Goal: Task Accomplishment & Management: Complete application form

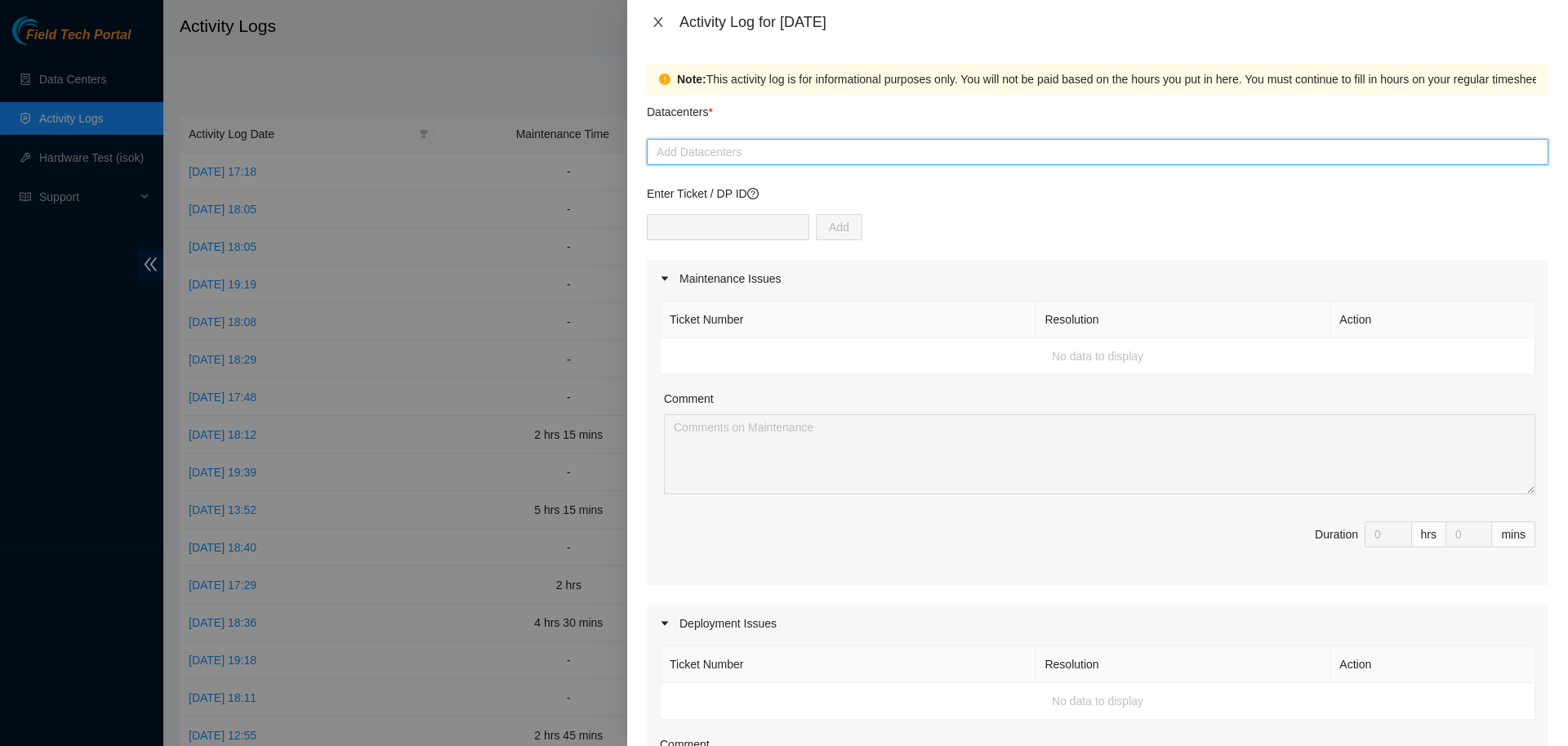
click at [648, 18] on button "Close" at bounding box center [658, 23] width 23 height 16
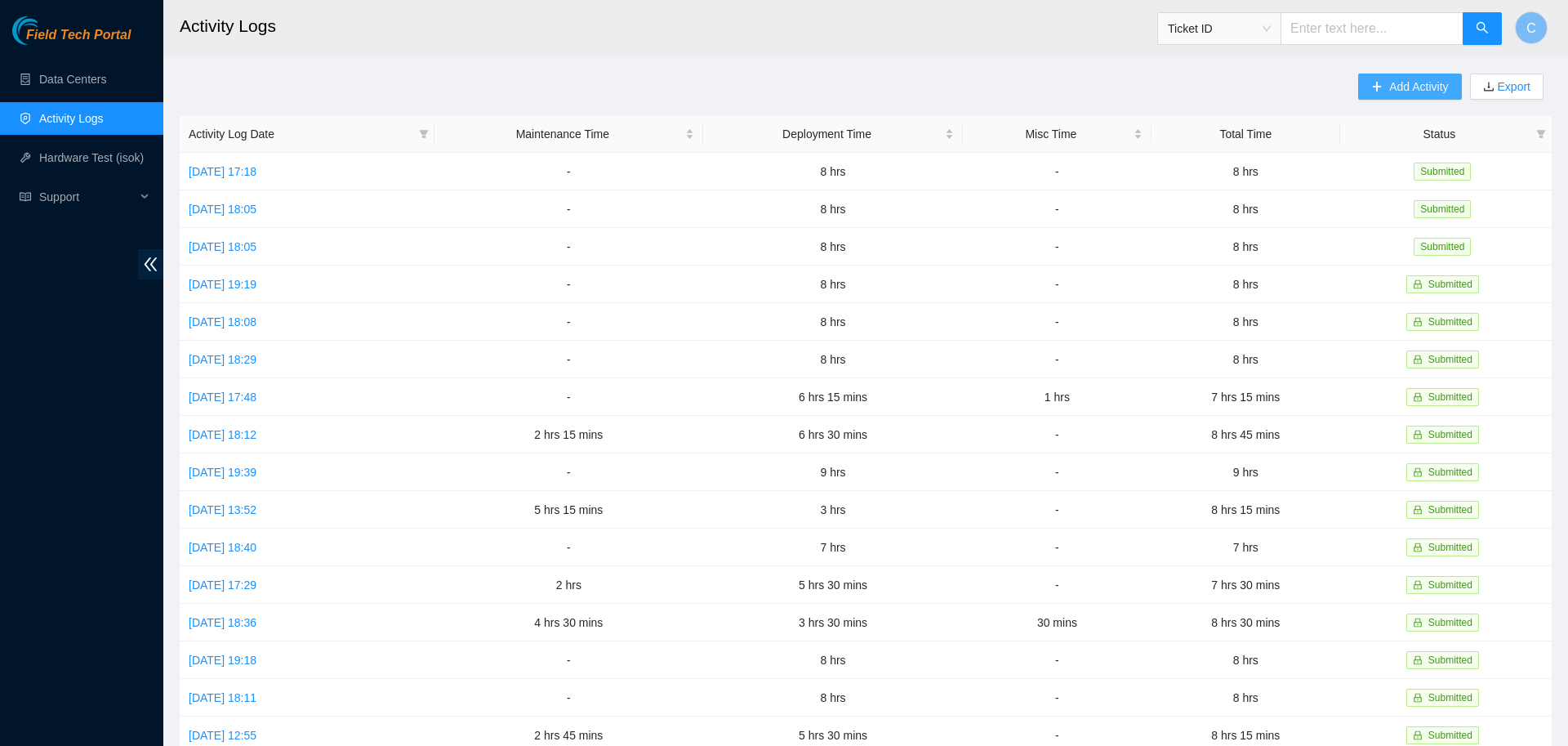
click at [1398, 86] on span "Add Activity" at bounding box center [1419, 86] width 59 height 18
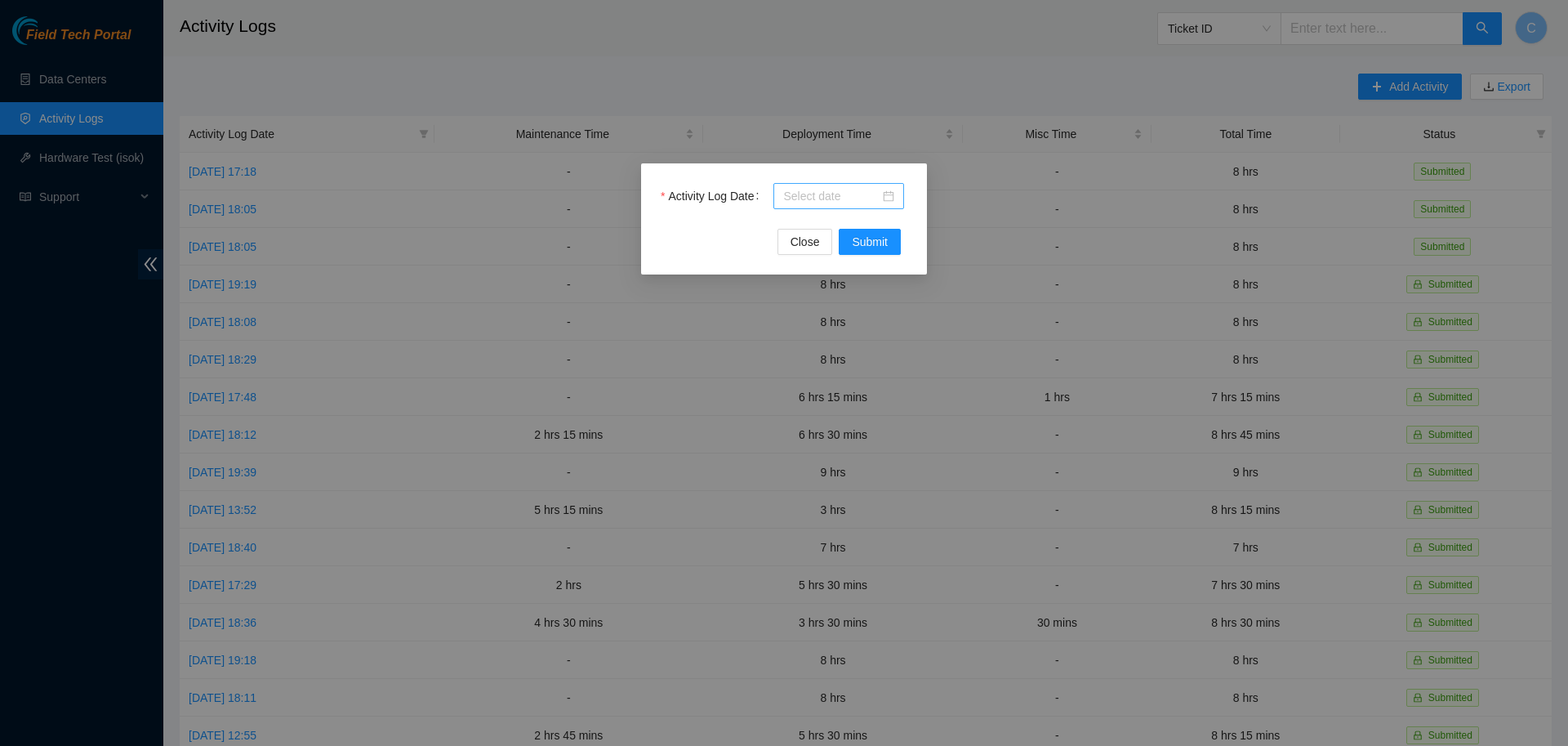
click at [825, 187] on div at bounding box center [838, 196] width 131 height 26
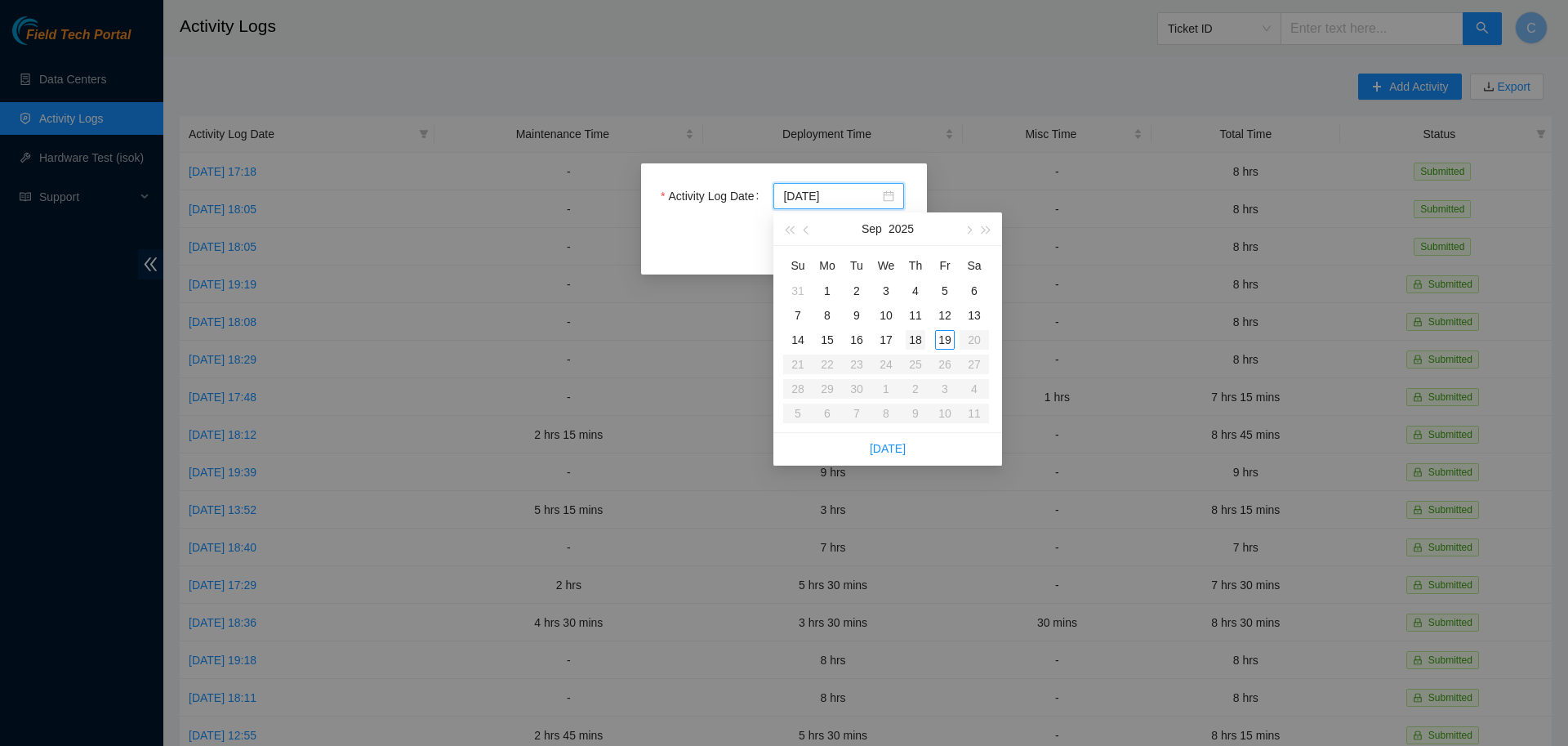
type input "[DATE]"
click at [924, 338] on div "18" at bounding box center [915, 339] width 19 height 19
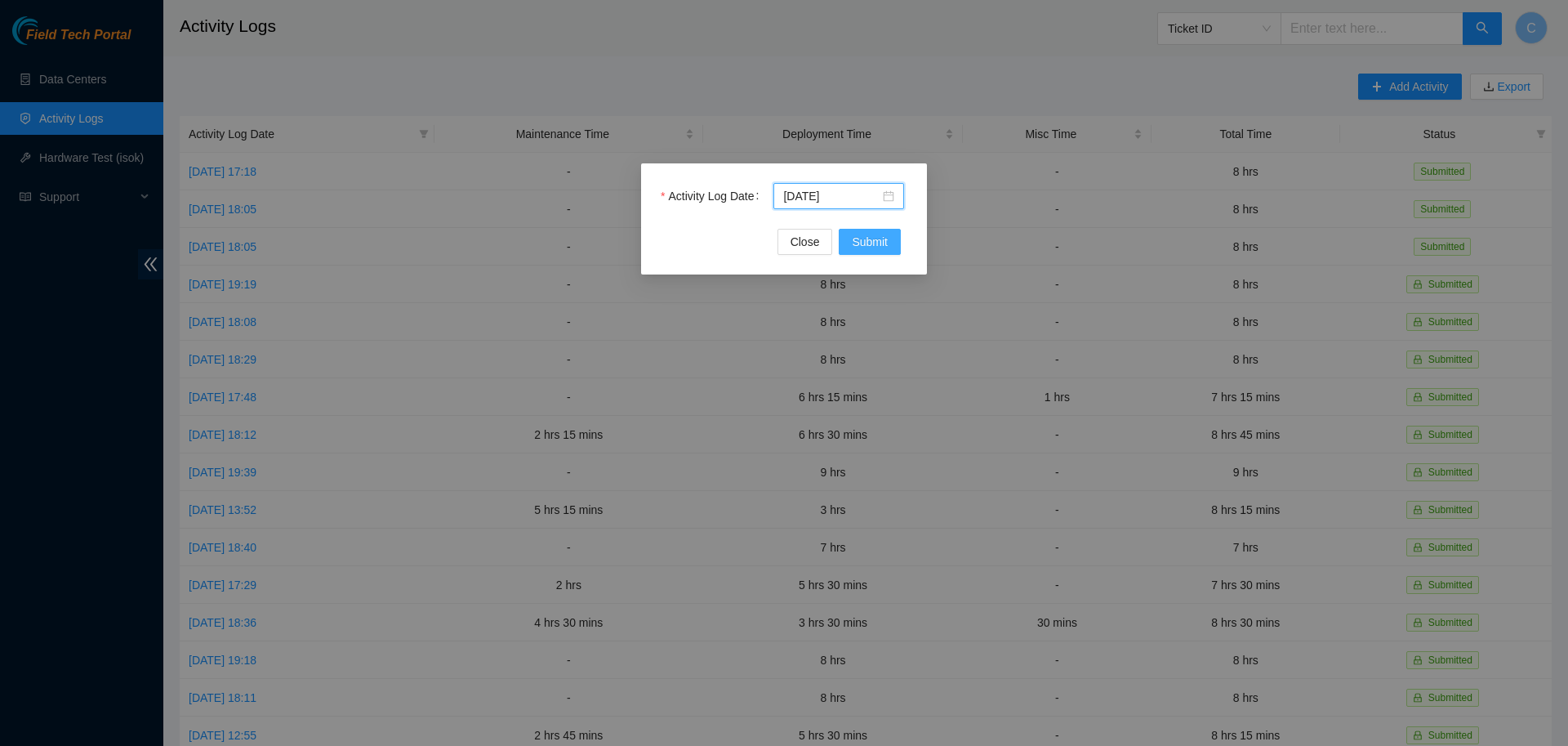
click at [884, 243] on span "Submit" at bounding box center [869, 241] width 36 height 18
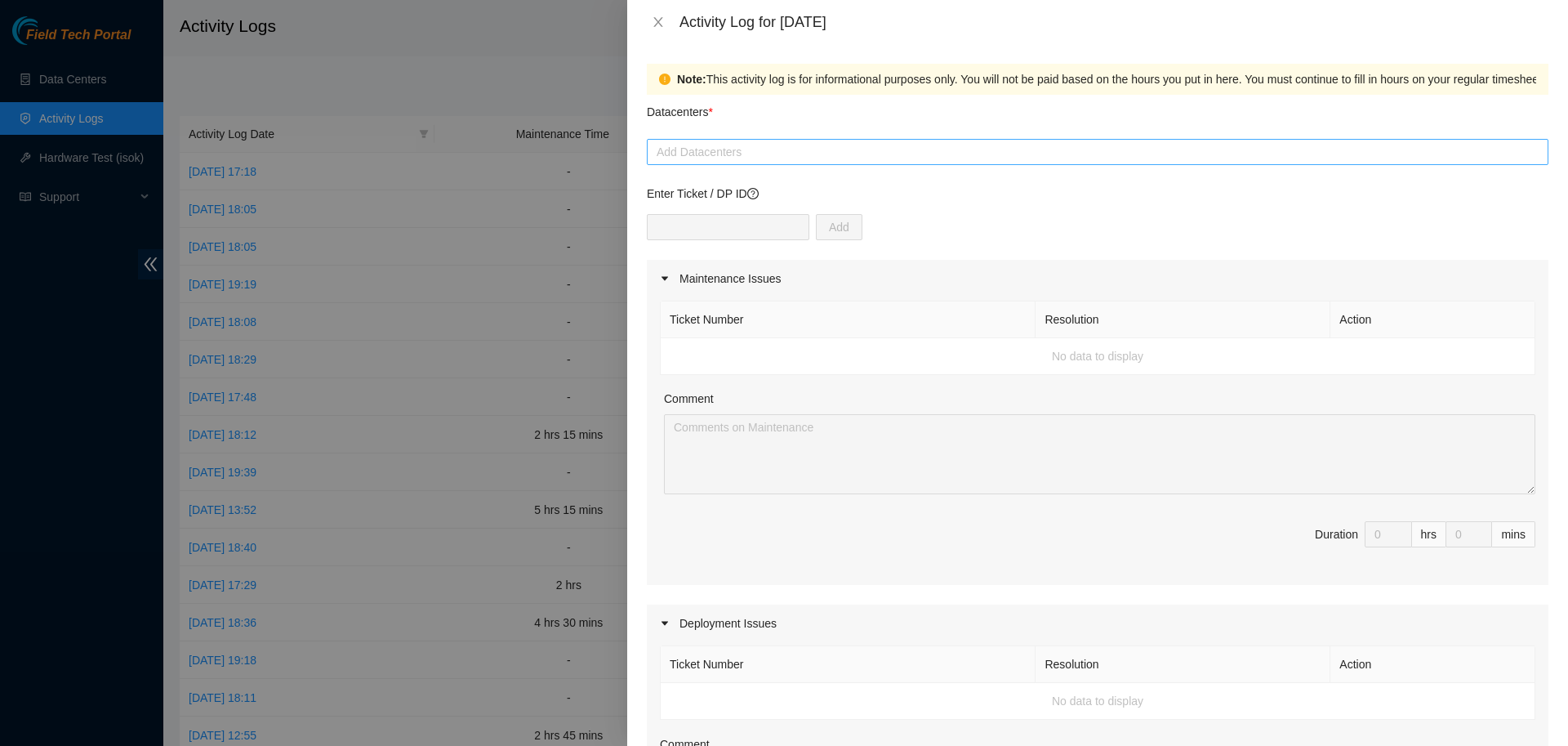
click at [746, 152] on div at bounding box center [1098, 152] width 894 height 19
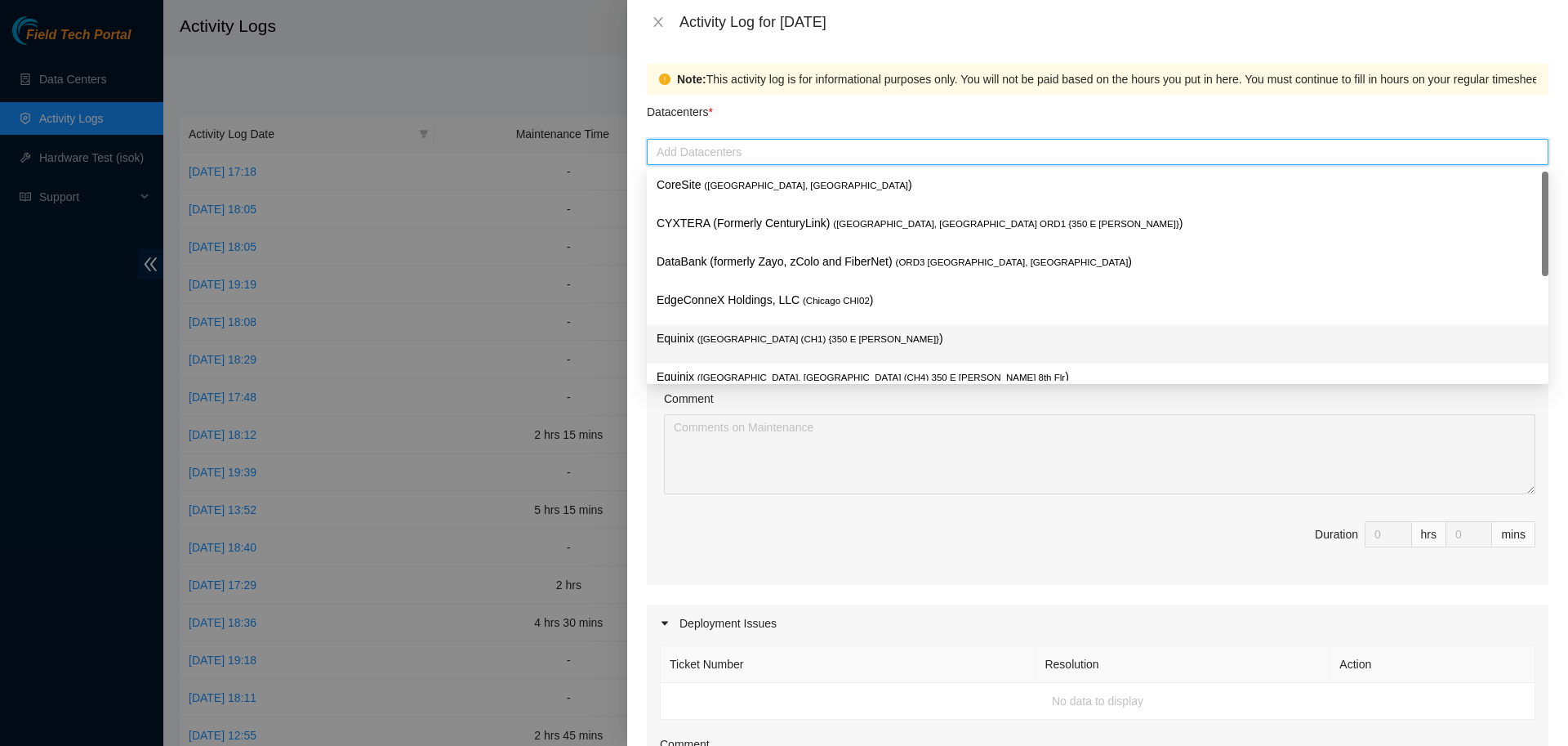
click at [746, 337] on span "( [GEOGRAPHIC_DATA] (CH1) {350 E [PERSON_NAME]}" at bounding box center [818, 339] width 242 height 10
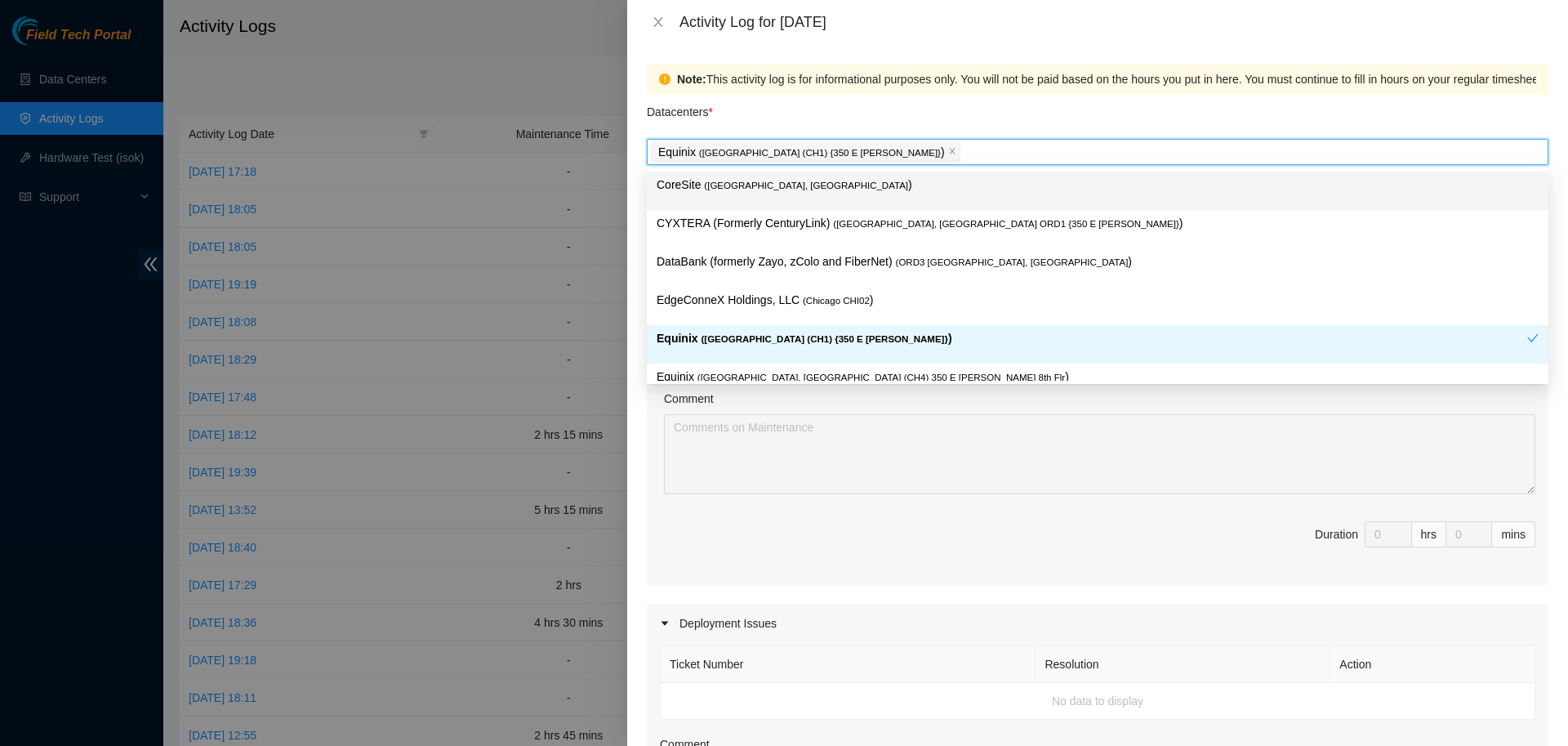
click at [725, 190] on span "( [GEOGRAPHIC_DATA], [GEOGRAPHIC_DATA]" at bounding box center [806, 186] width 204 height 10
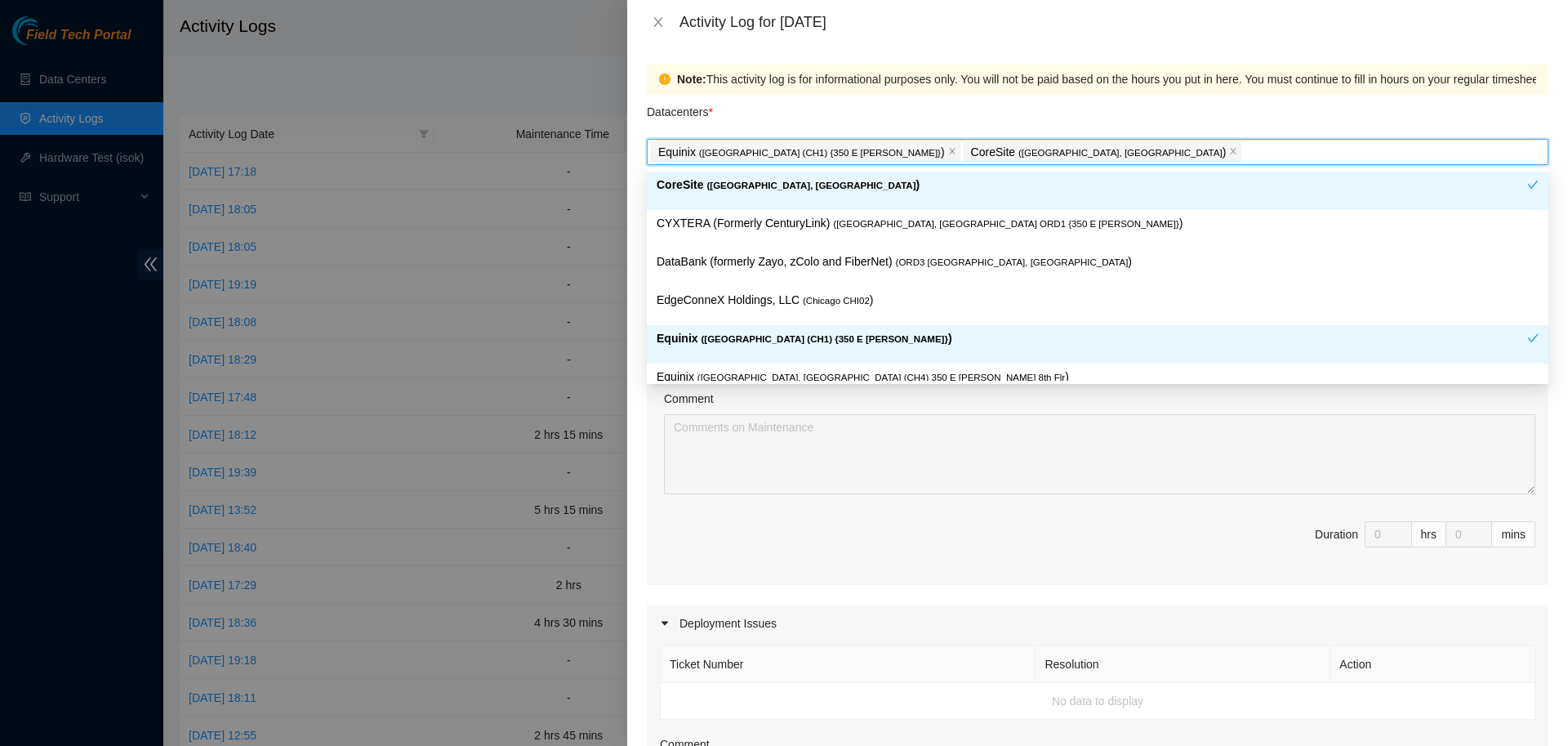
click at [961, 118] on div "Datacenters *" at bounding box center [1098, 116] width 902 height 44
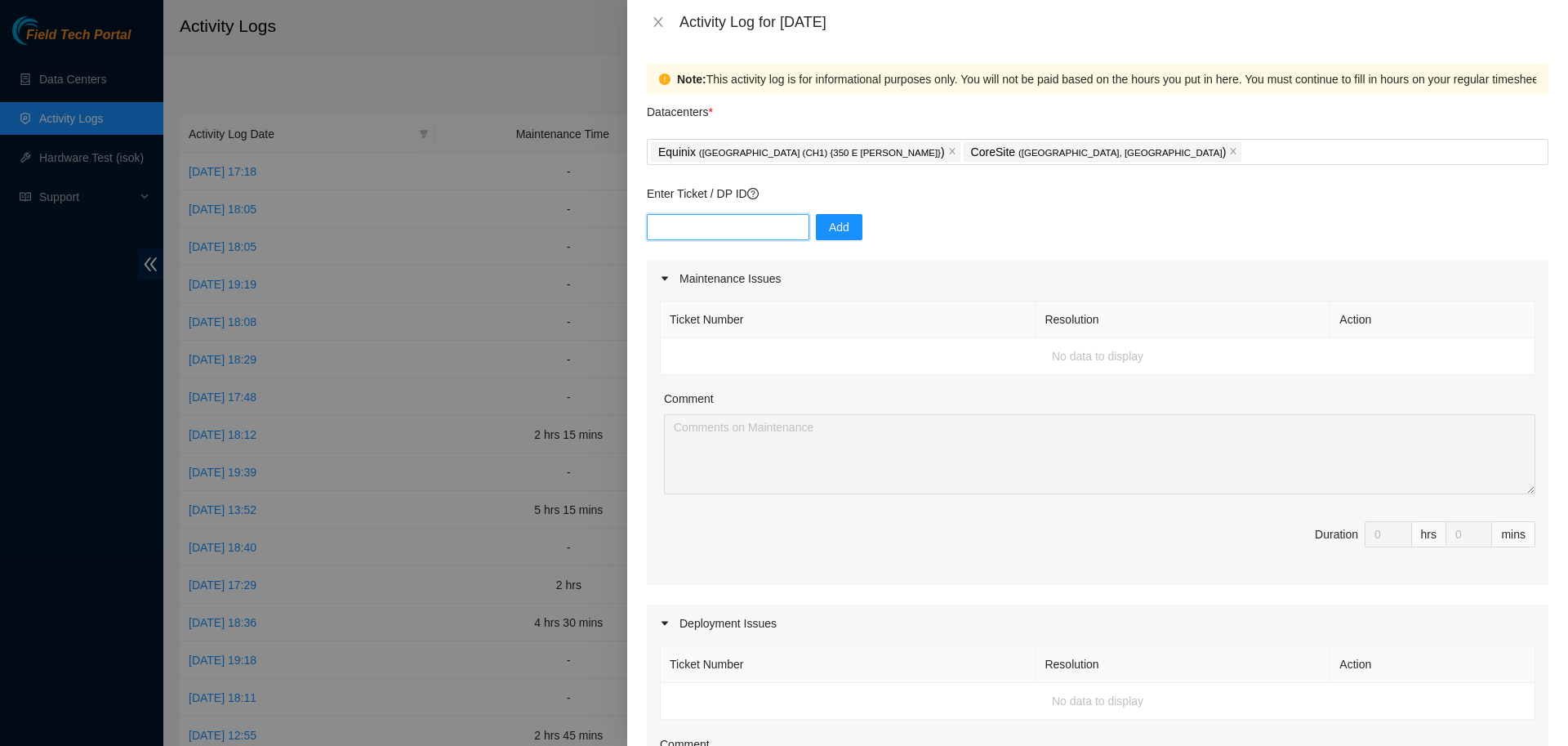
click at [734, 224] on input "text" at bounding box center [728, 227] width 162 height 26
type input "DP78350"
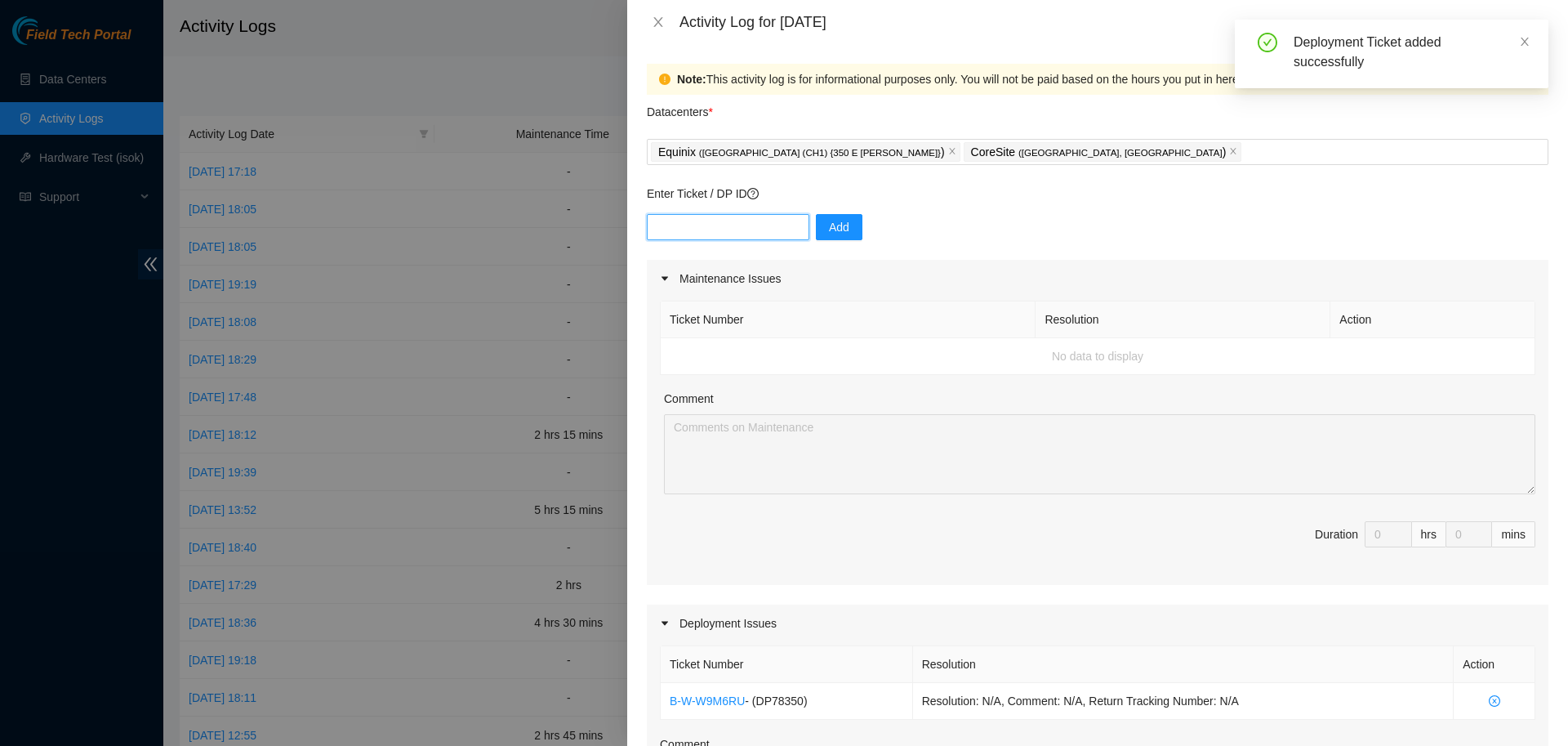
click at [761, 226] on input "text" at bounding box center [728, 227] width 162 height 26
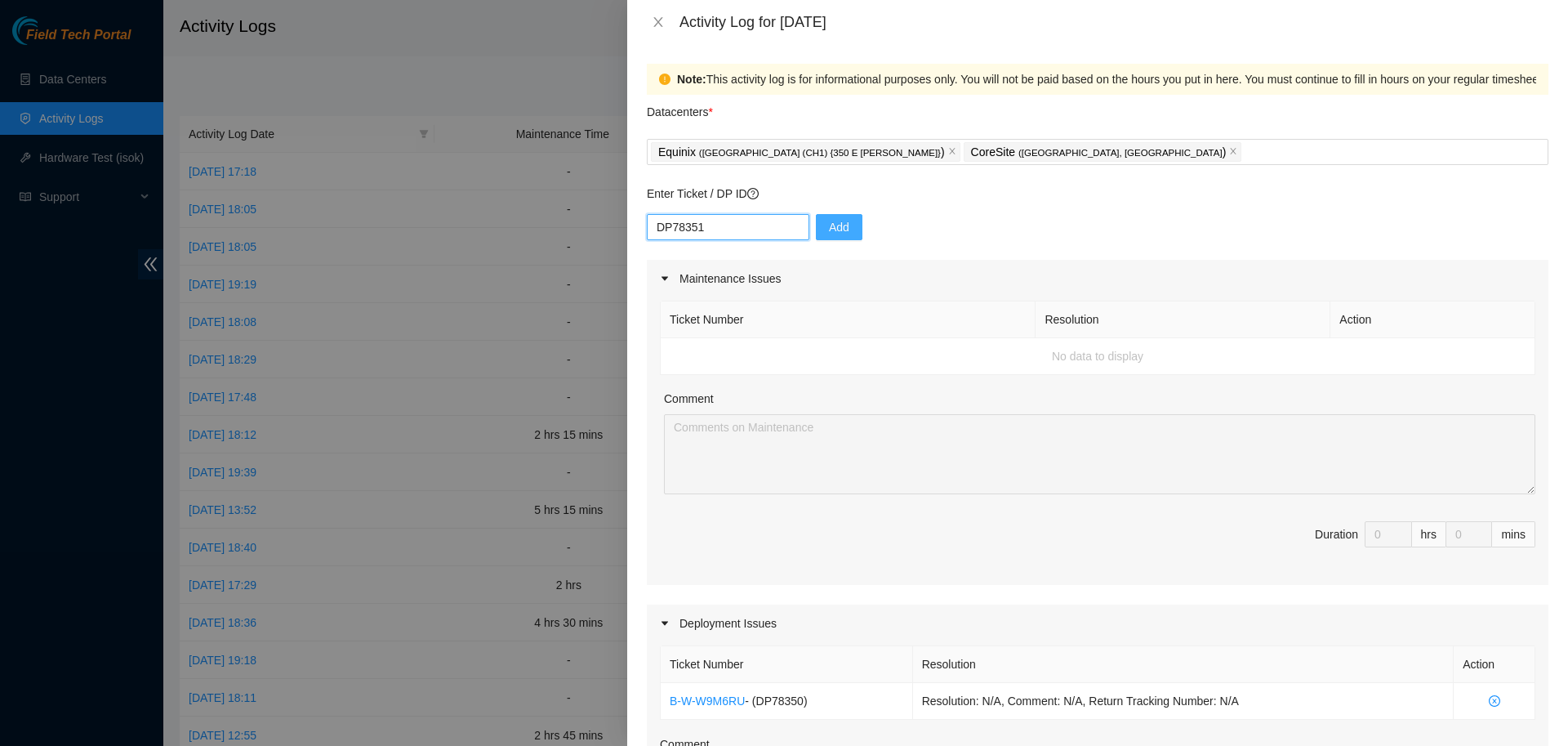
type input "DP78351"
click at [844, 224] on button "Add" at bounding box center [839, 227] width 47 height 26
click at [741, 228] on input "text" at bounding box center [728, 227] width 162 height 26
paste input "DP83334"
type input "DP83334"
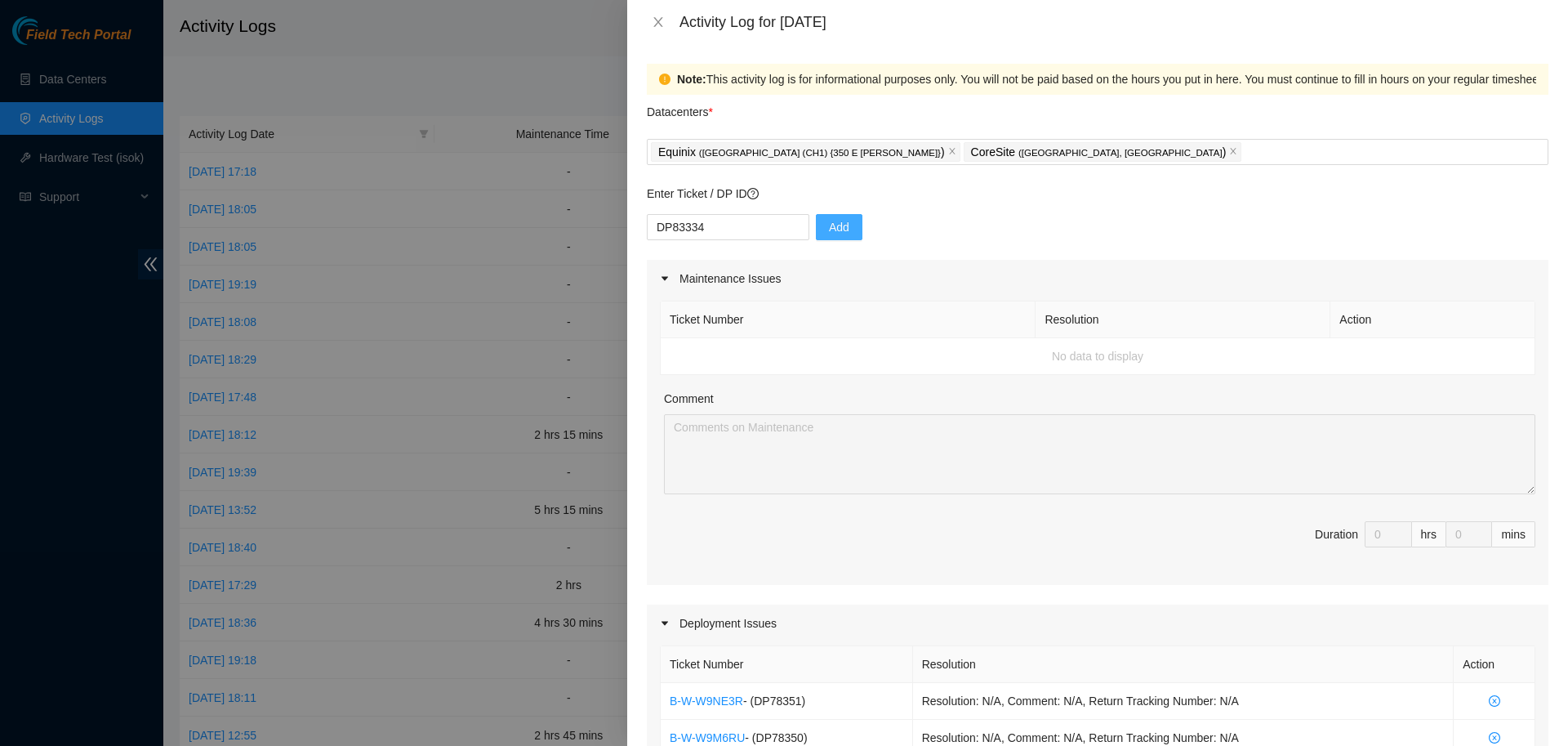
click at [831, 224] on span "Add" at bounding box center [839, 227] width 20 height 18
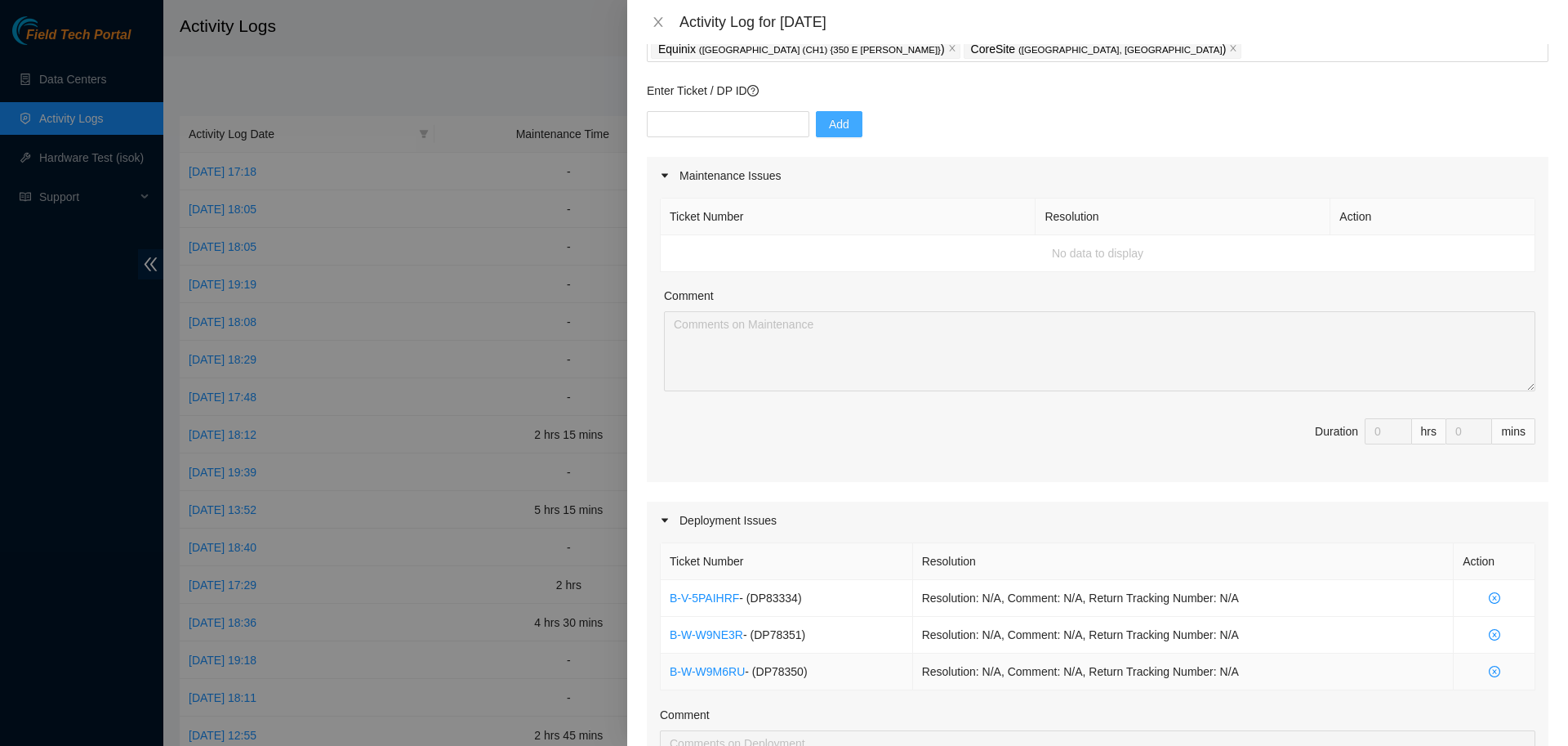
scroll to position [93, 0]
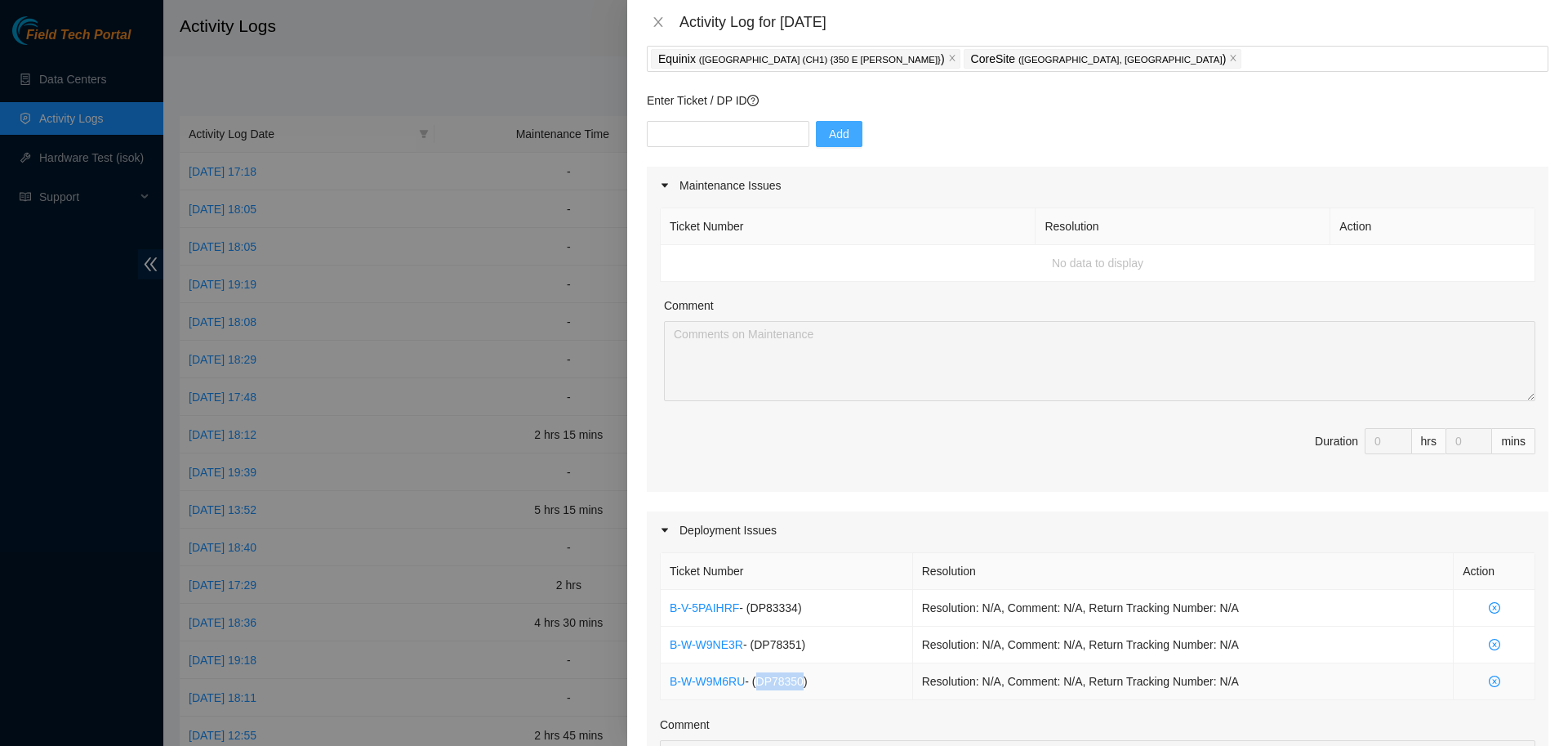
drag, startPoint x: 762, startPoint y: 683, endPoint x: 805, endPoint y: 683, distance: 43.0
click at [805, 683] on span "- ( DP78350 )" at bounding box center [776, 682] width 62 height 13
copy span "DP78350"
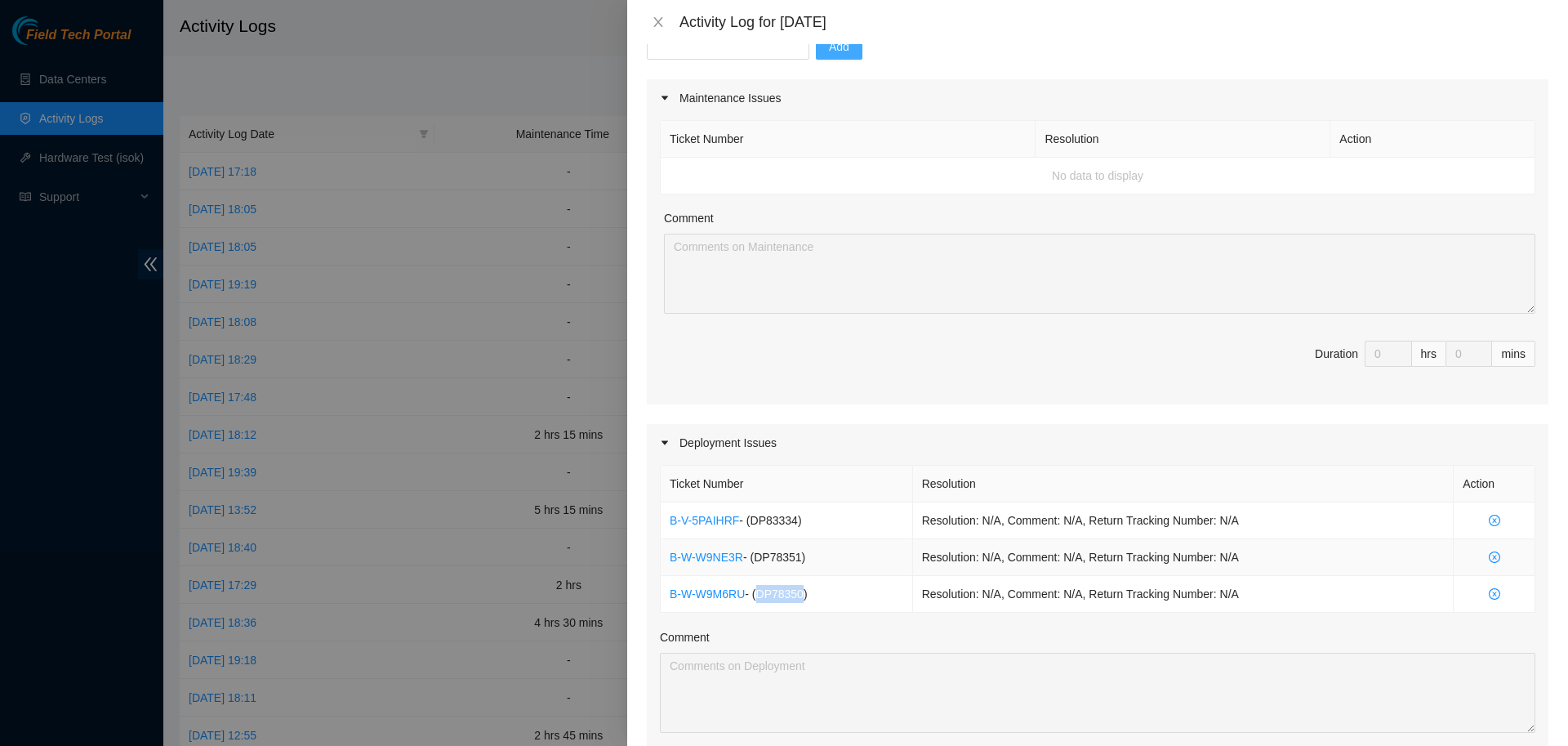
scroll to position [187, 0]
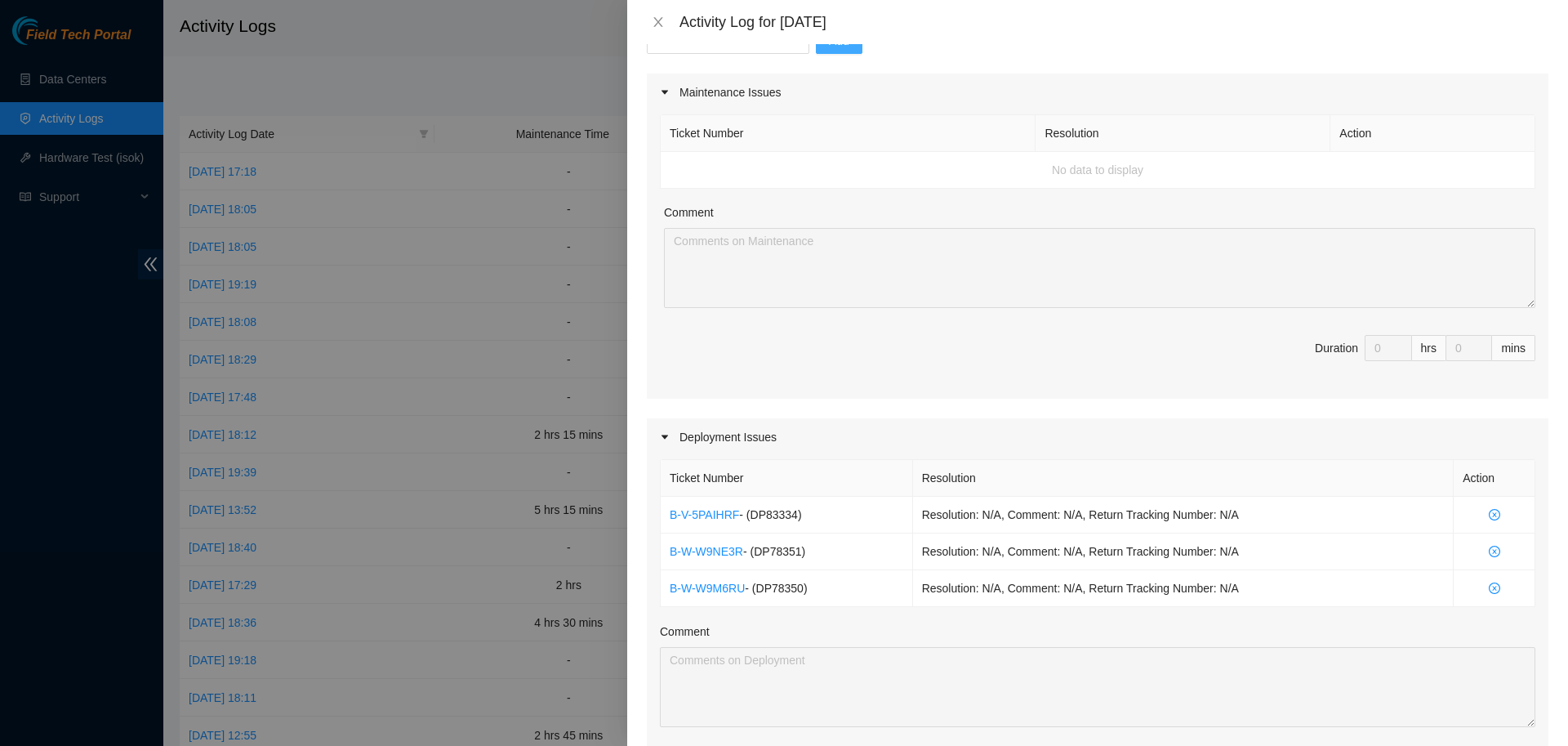
click at [837, 643] on div "Comment" at bounding box center [1098, 635] width 875 height 24
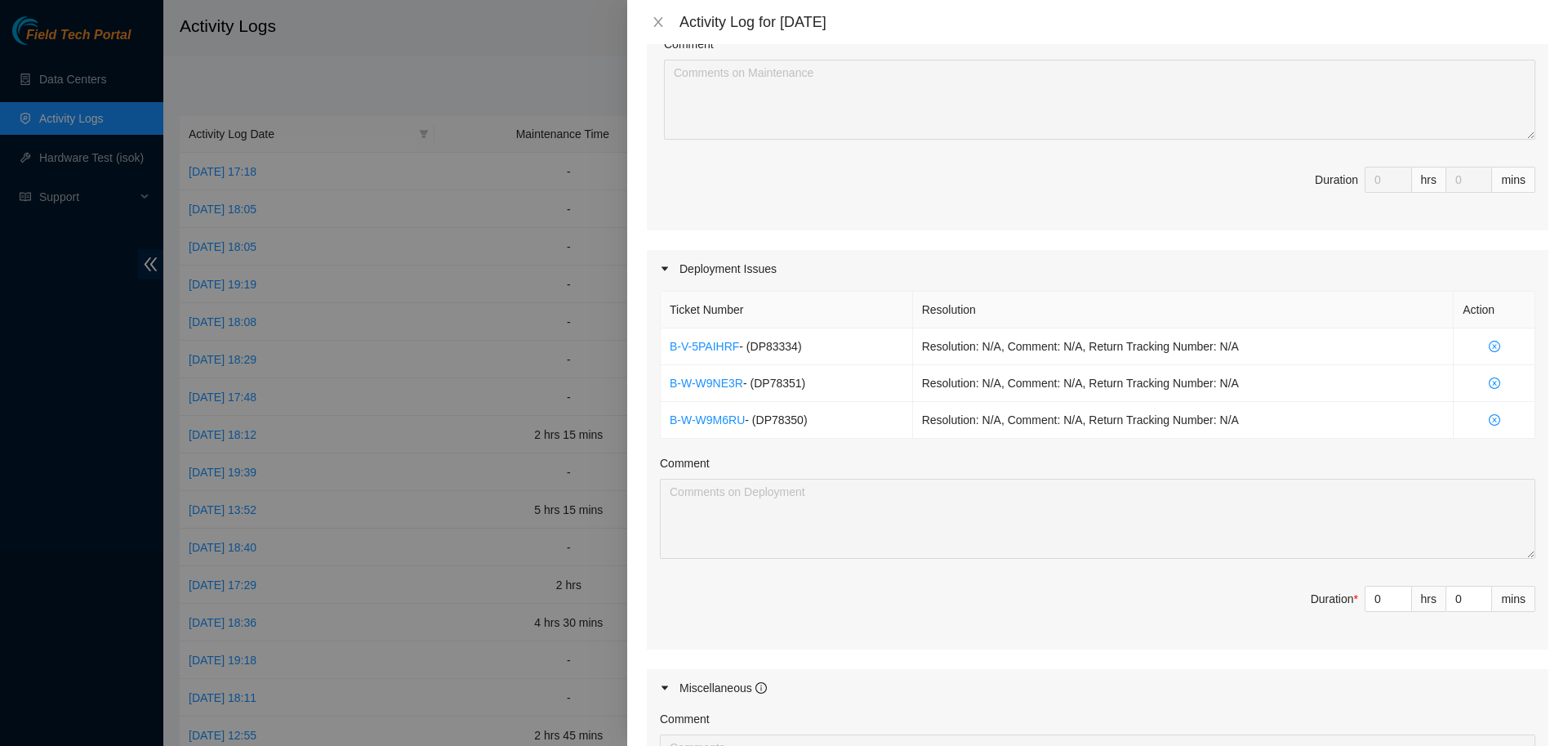
scroll to position [373, 0]
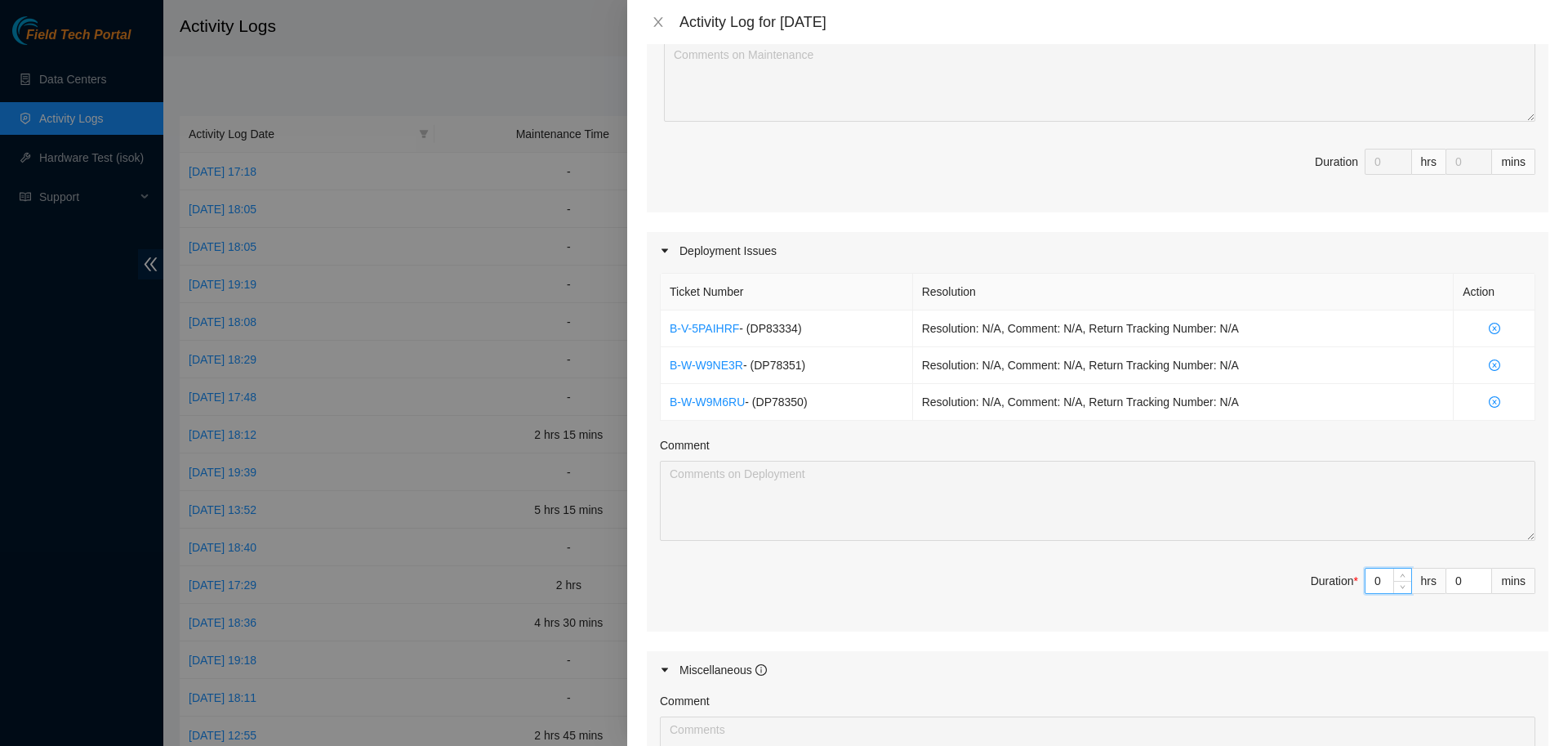
drag, startPoint x: 1379, startPoint y: 580, endPoint x: 1335, endPoint y: 577, distance: 44.1
click at [1366, 579] on input "0" at bounding box center [1388, 580] width 46 height 24
type input "7"
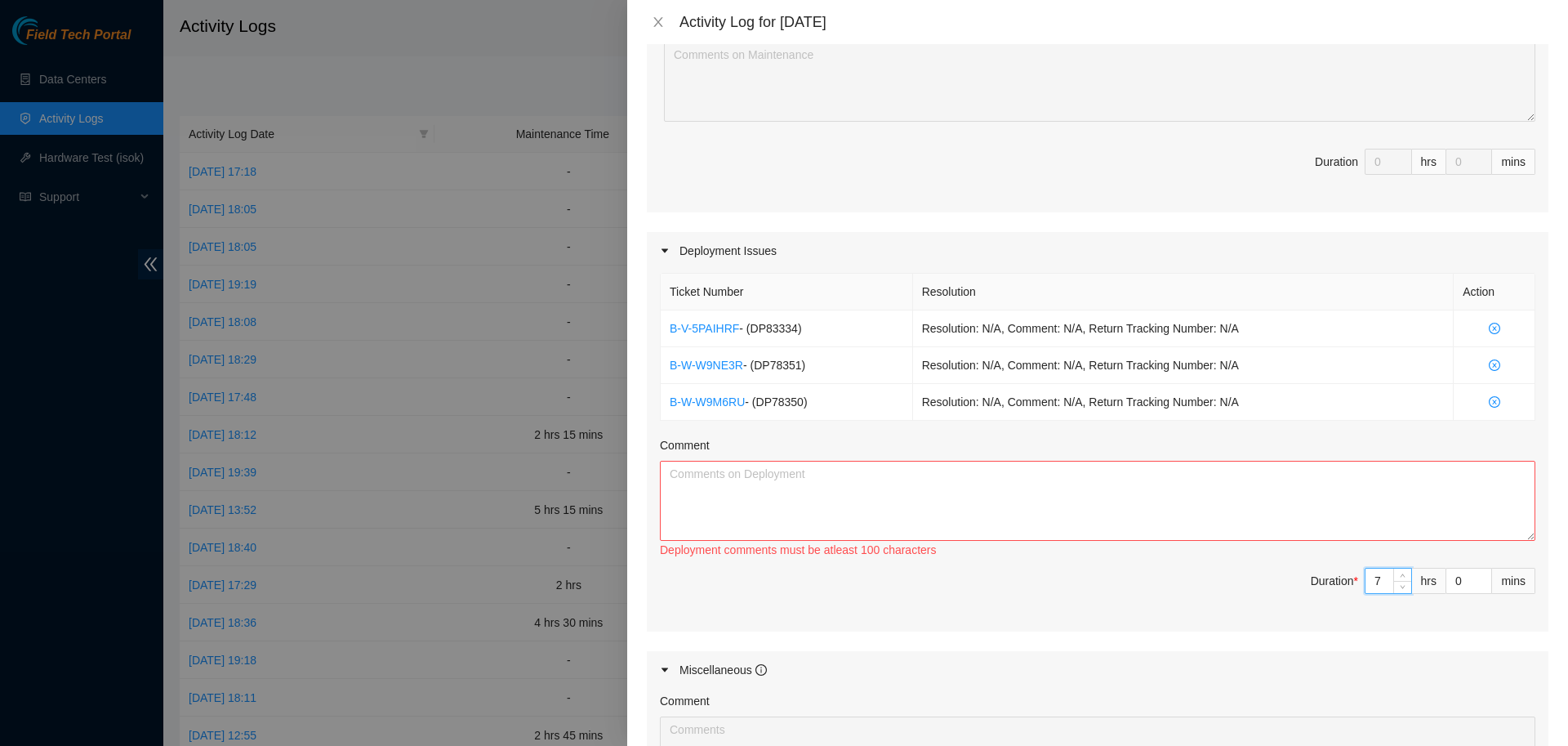
type input "7"
type input "3"
type input "30"
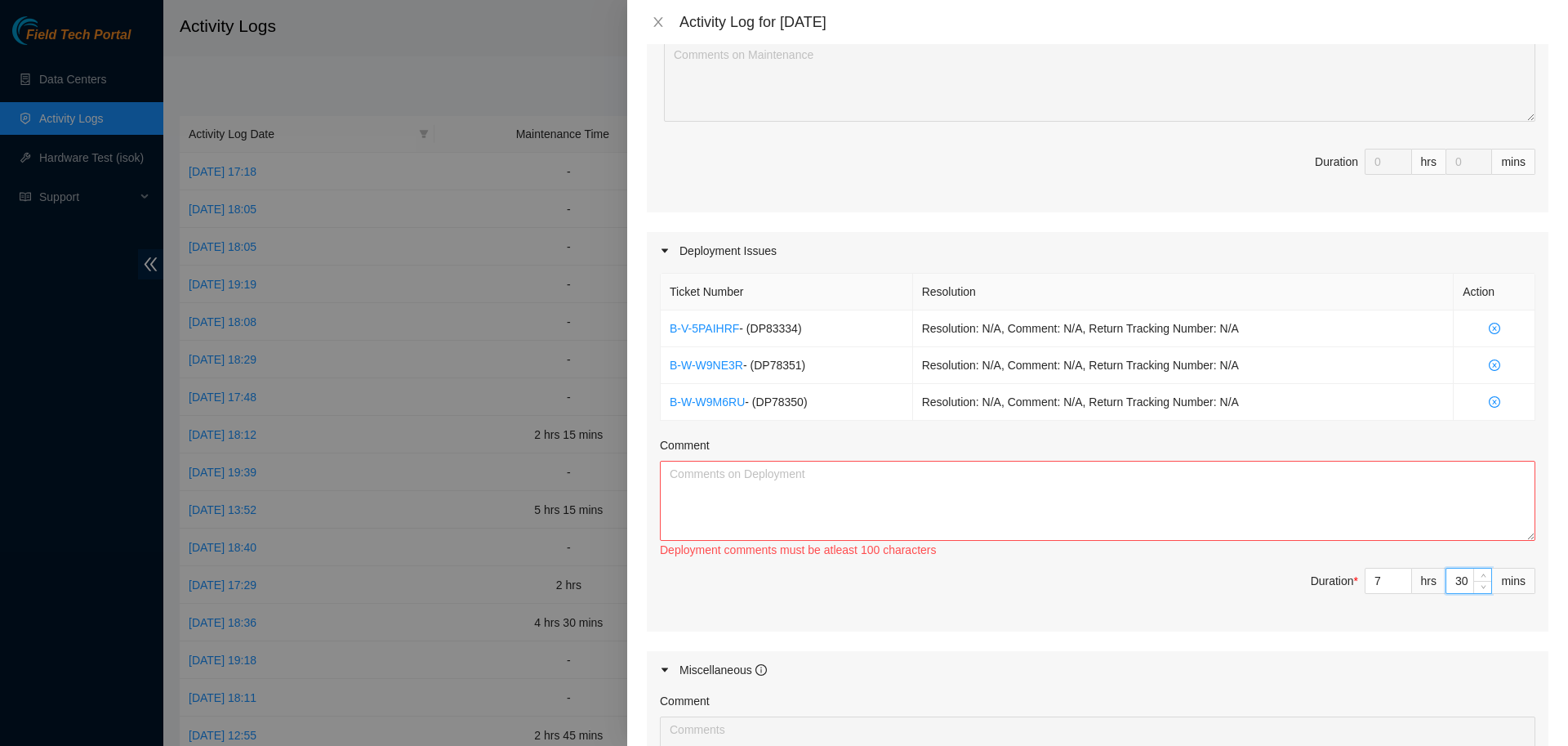
type input "30"
click at [1102, 512] on textarea "Comment" at bounding box center [1098, 502] width 875 height 80
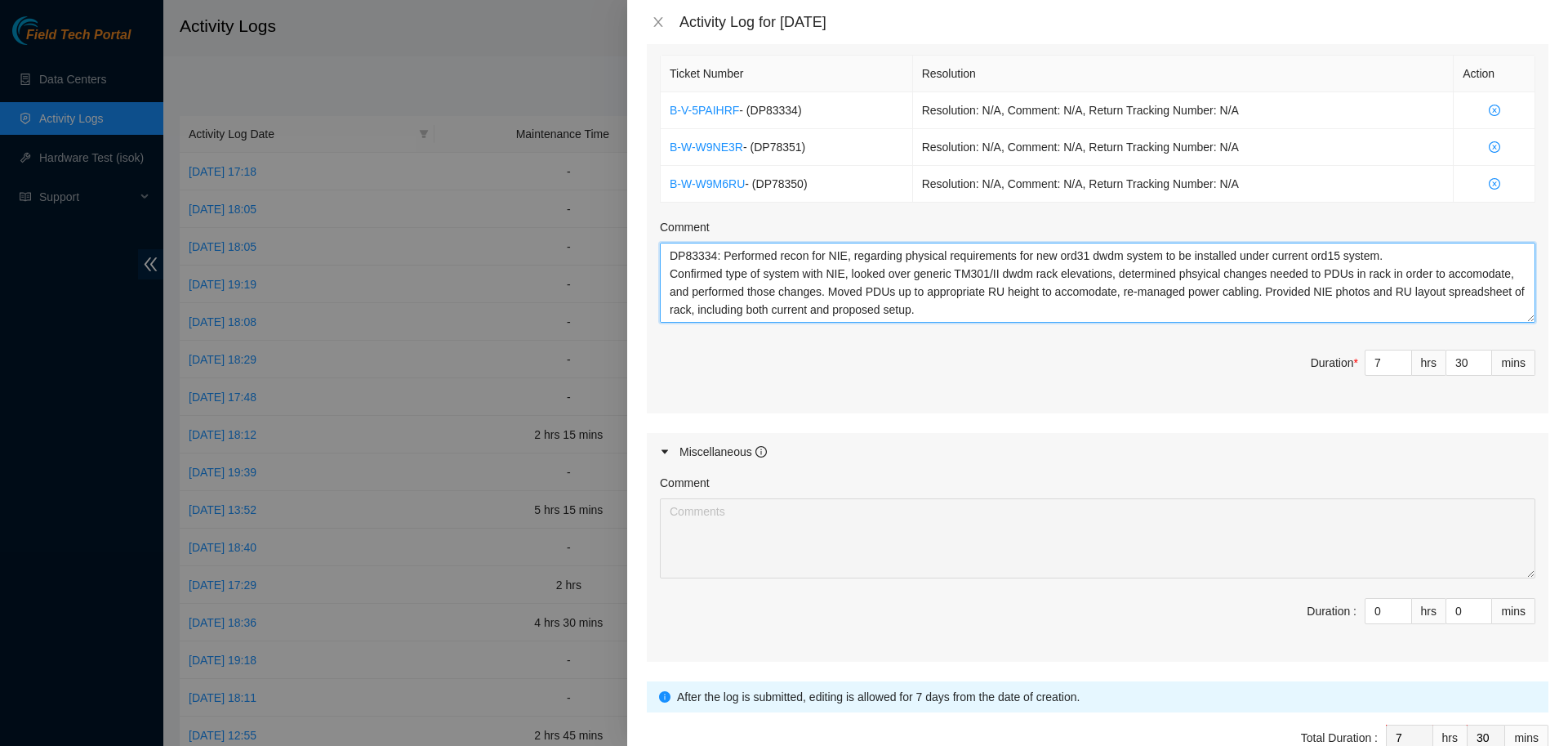
scroll to position [684, 0]
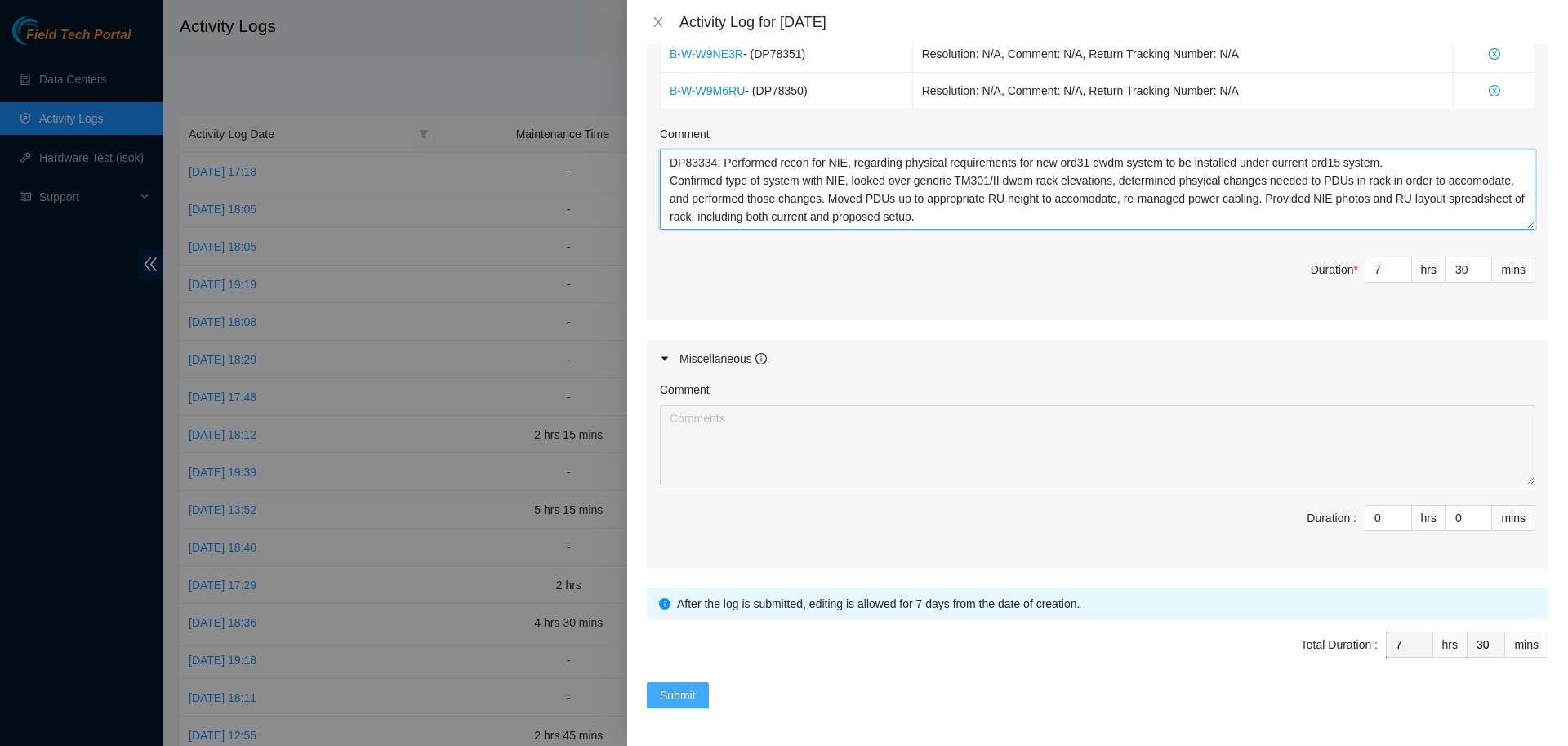
type textarea "DP78350, DP78351: On site for maintenance. Due to unforeseen issues by neteng, …"
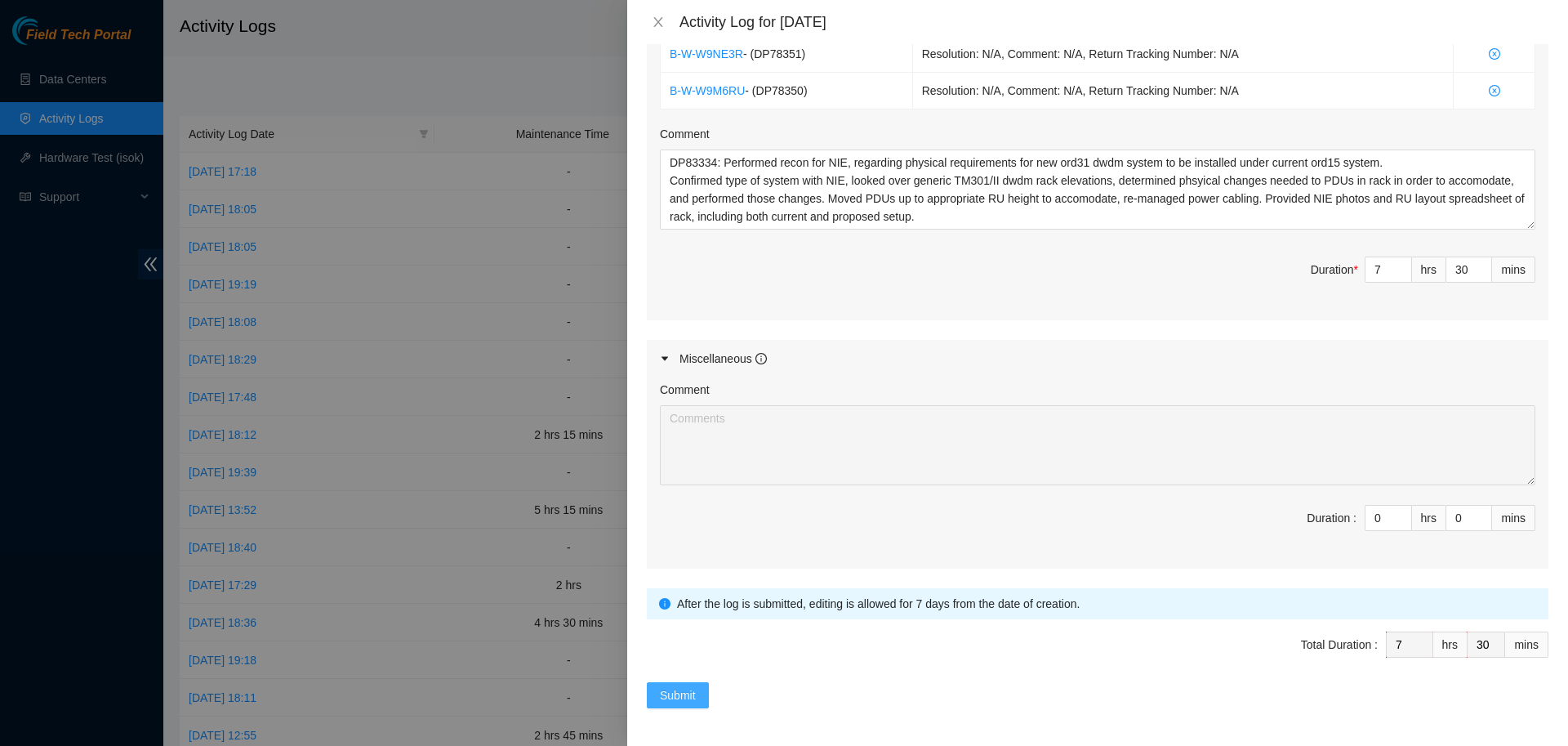
click at [687, 692] on span "Submit" at bounding box center [678, 695] width 36 height 18
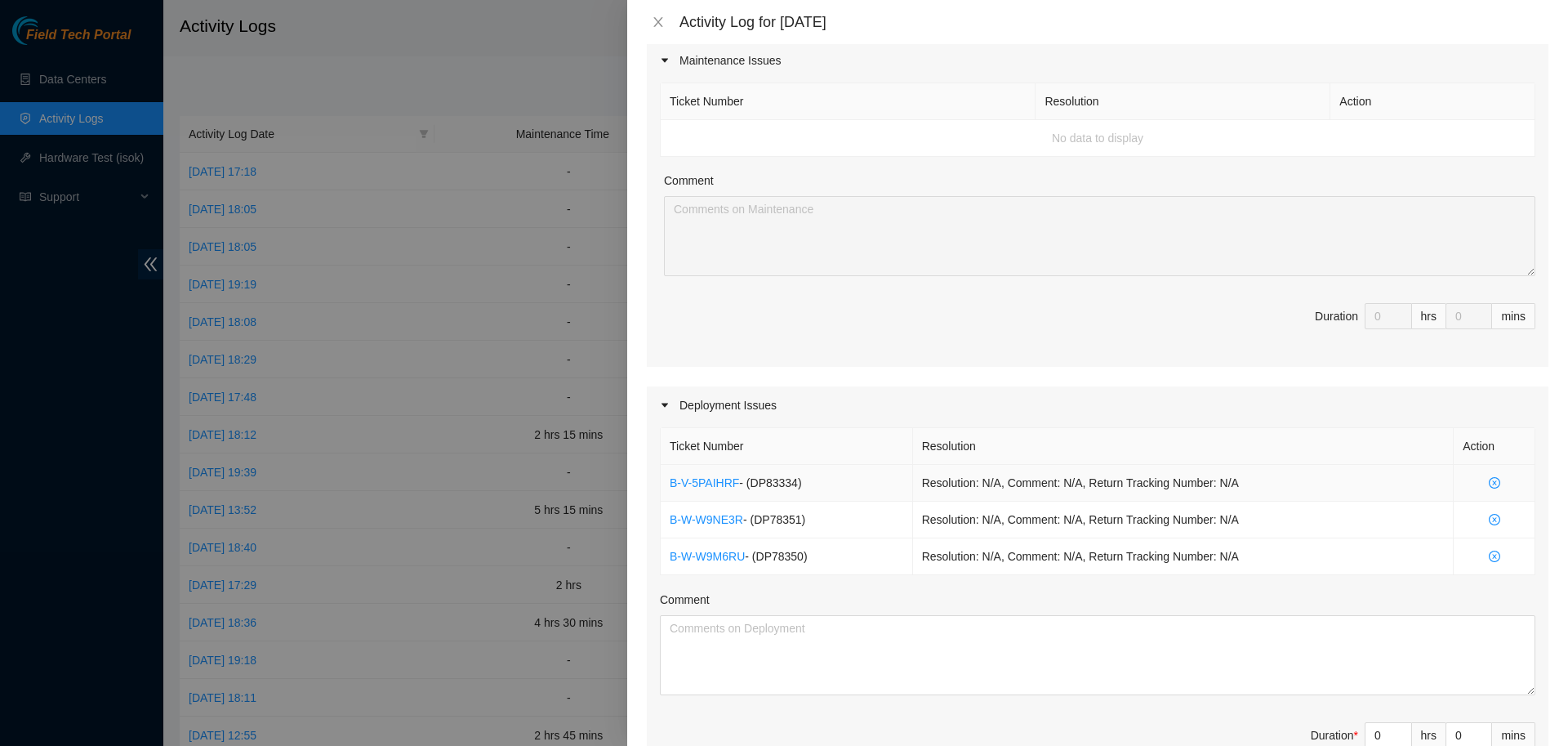
scroll to position [0, 0]
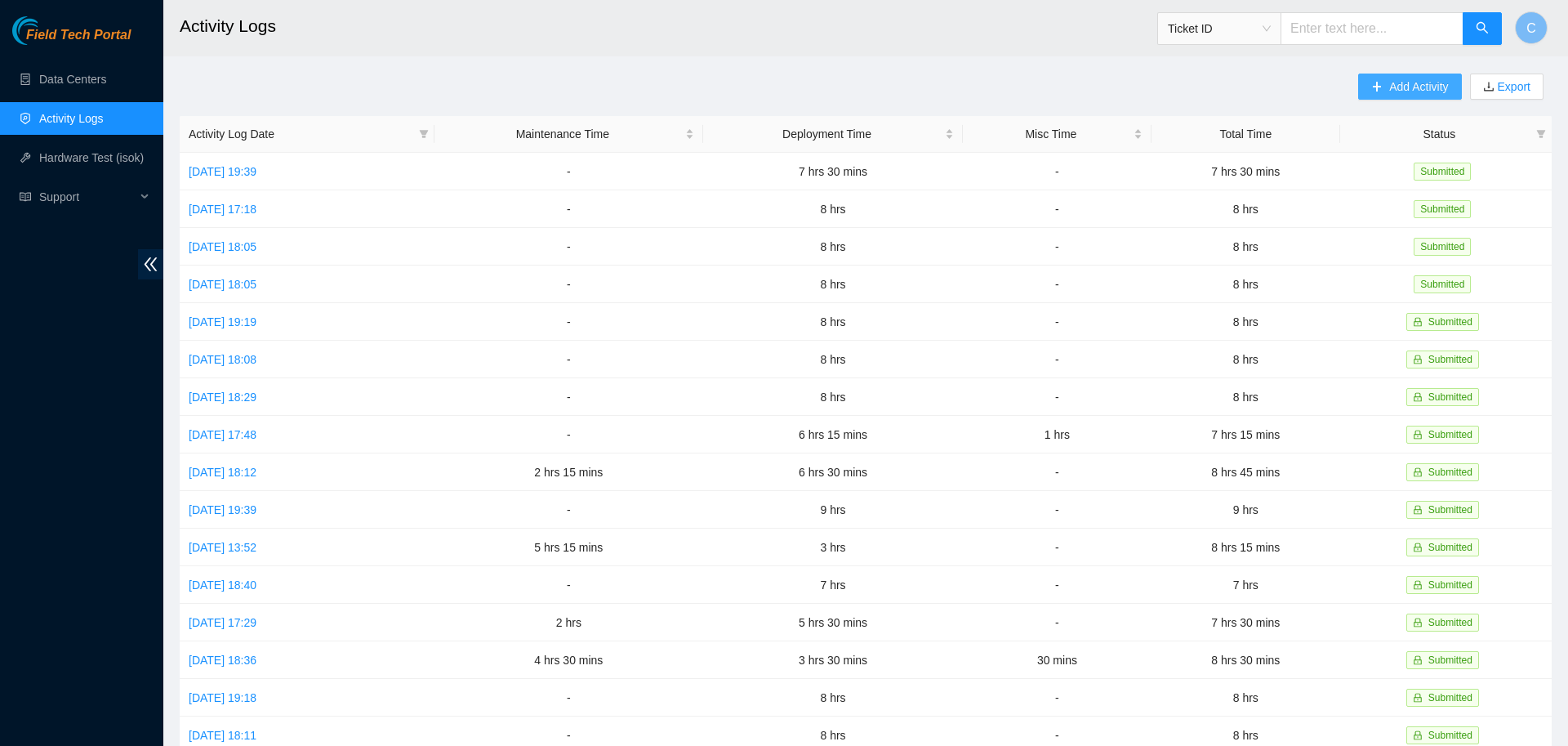
click at [1411, 92] on span "Add Activity" at bounding box center [1419, 86] width 59 height 18
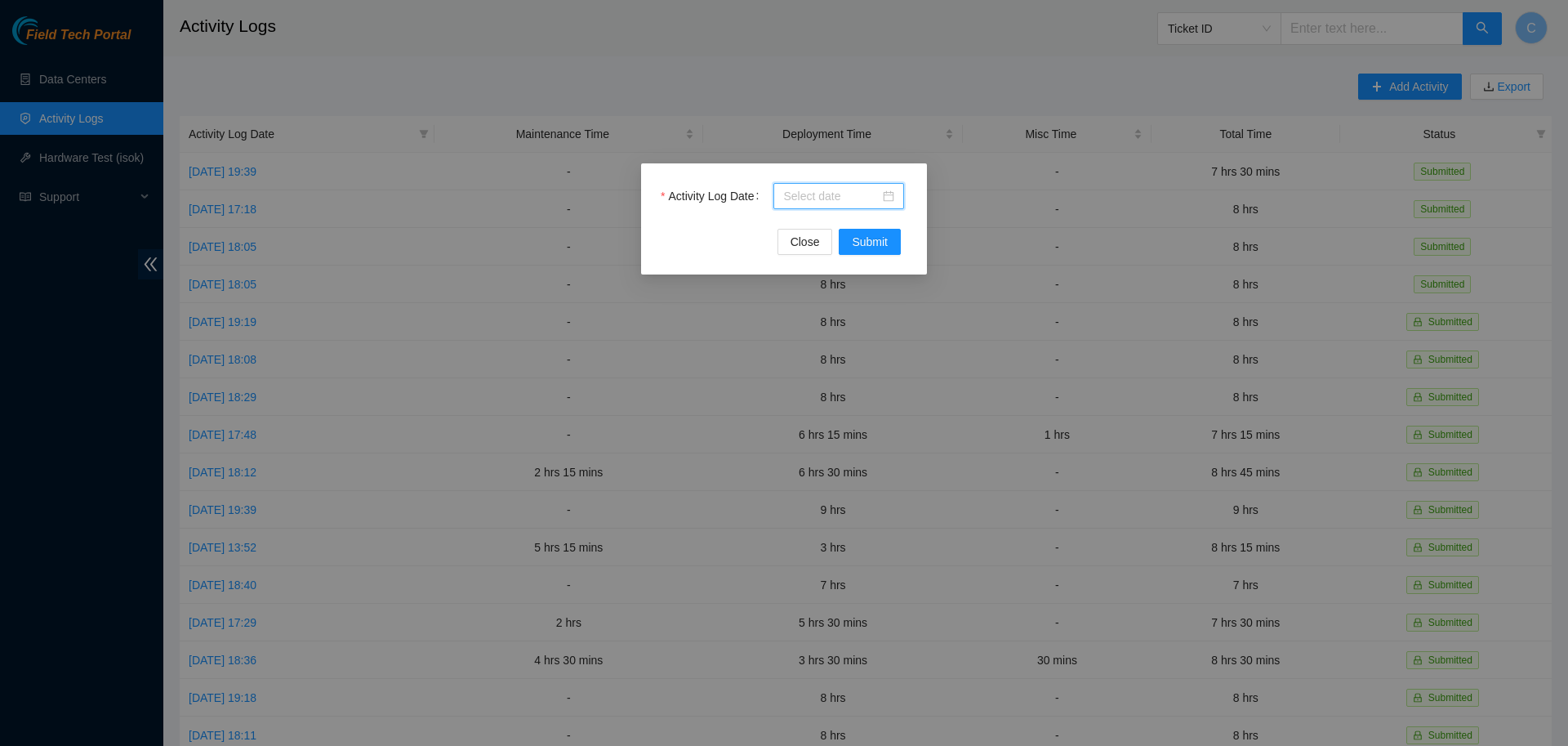
click at [855, 202] on input "Activity Log Date" at bounding box center [831, 196] width 96 height 18
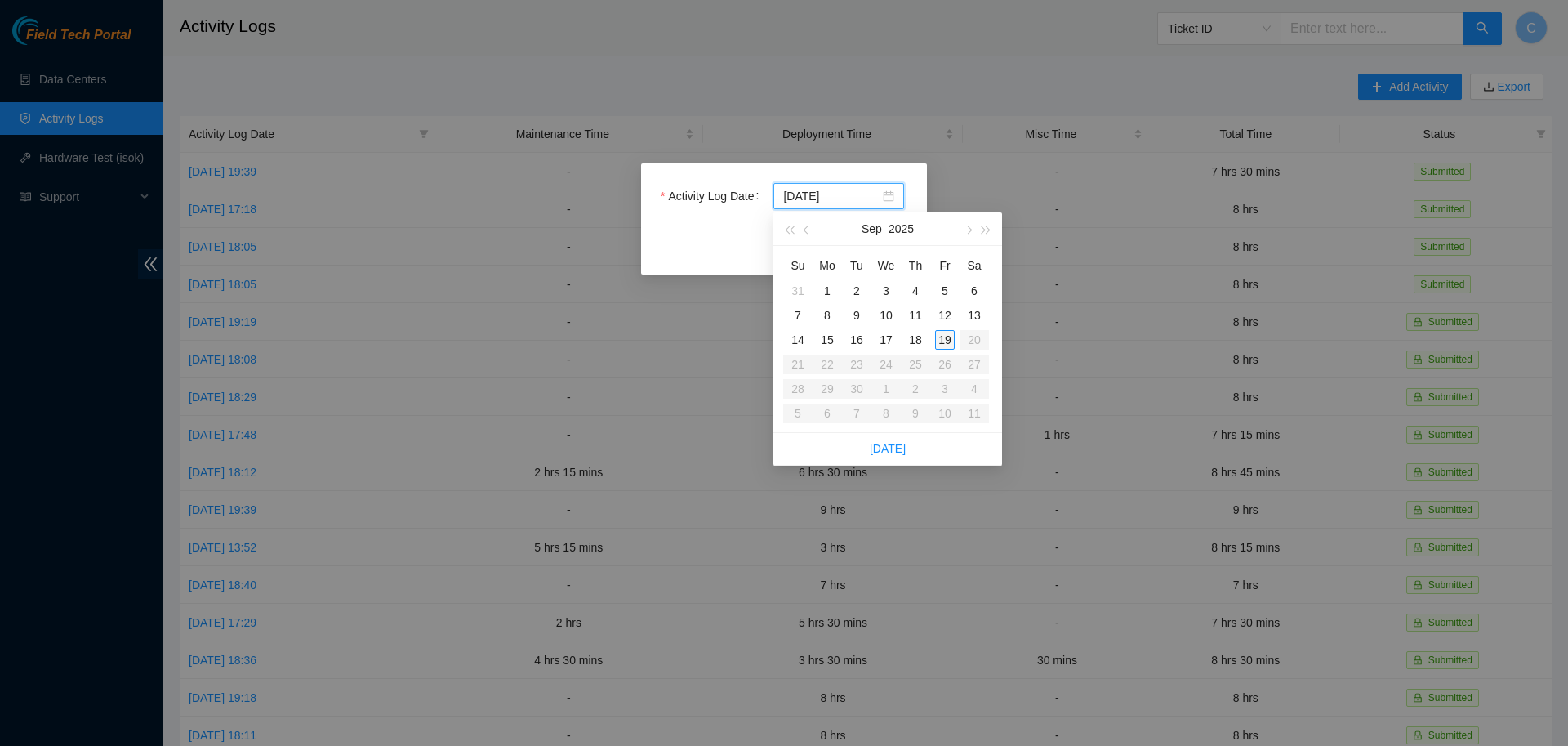
type input "[DATE]"
click at [941, 339] on div "19" at bounding box center [945, 339] width 19 height 19
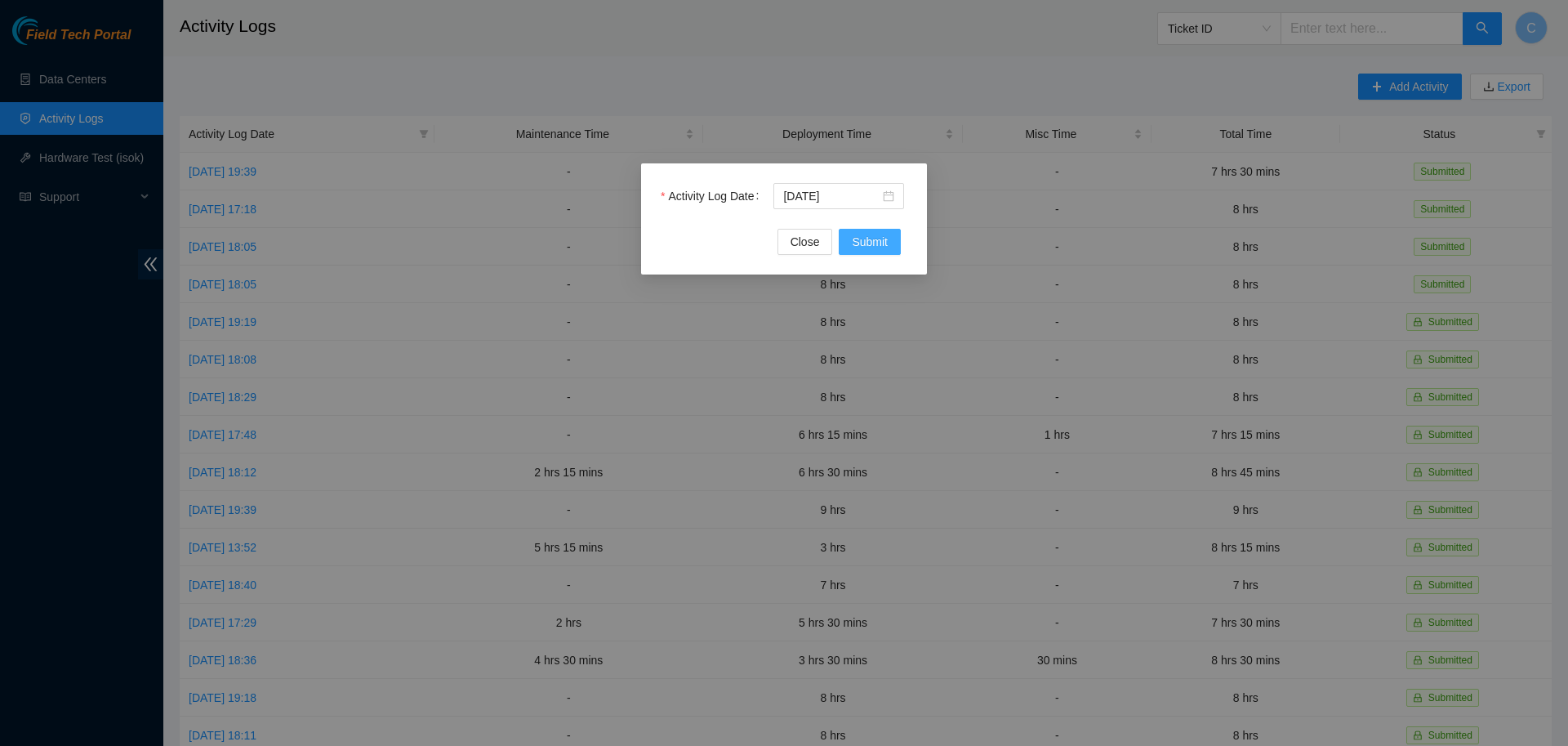
click at [874, 239] on span "Submit" at bounding box center [869, 241] width 36 height 18
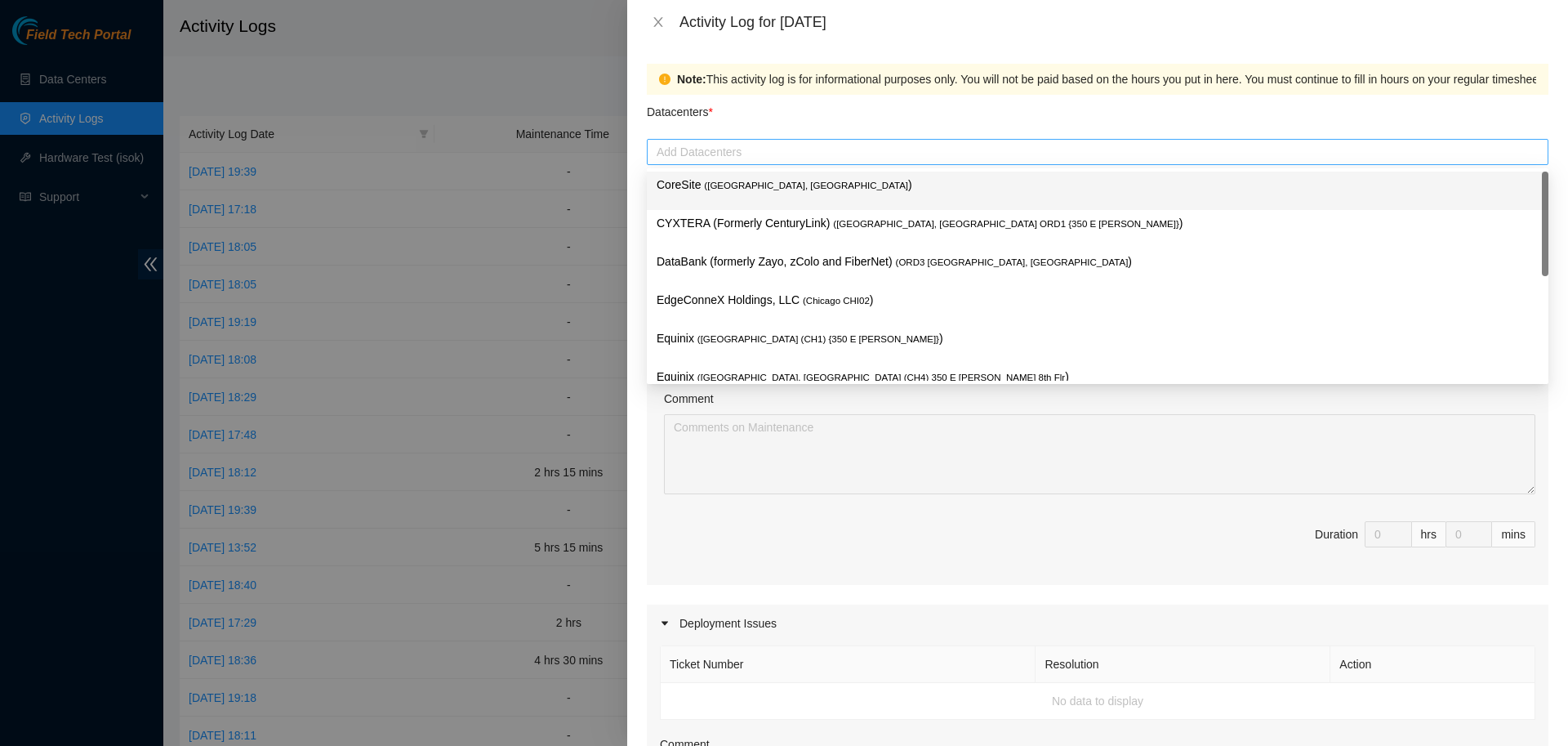
click at [768, 148] on div at bounding box center [1098, 152] width 894 height 19
click at [746, 188] on span "( [GEOGRAPHIC_DATA], [GEOGRAPHIC_DATA]" at bounding box center [806, 186] width 204 height 10
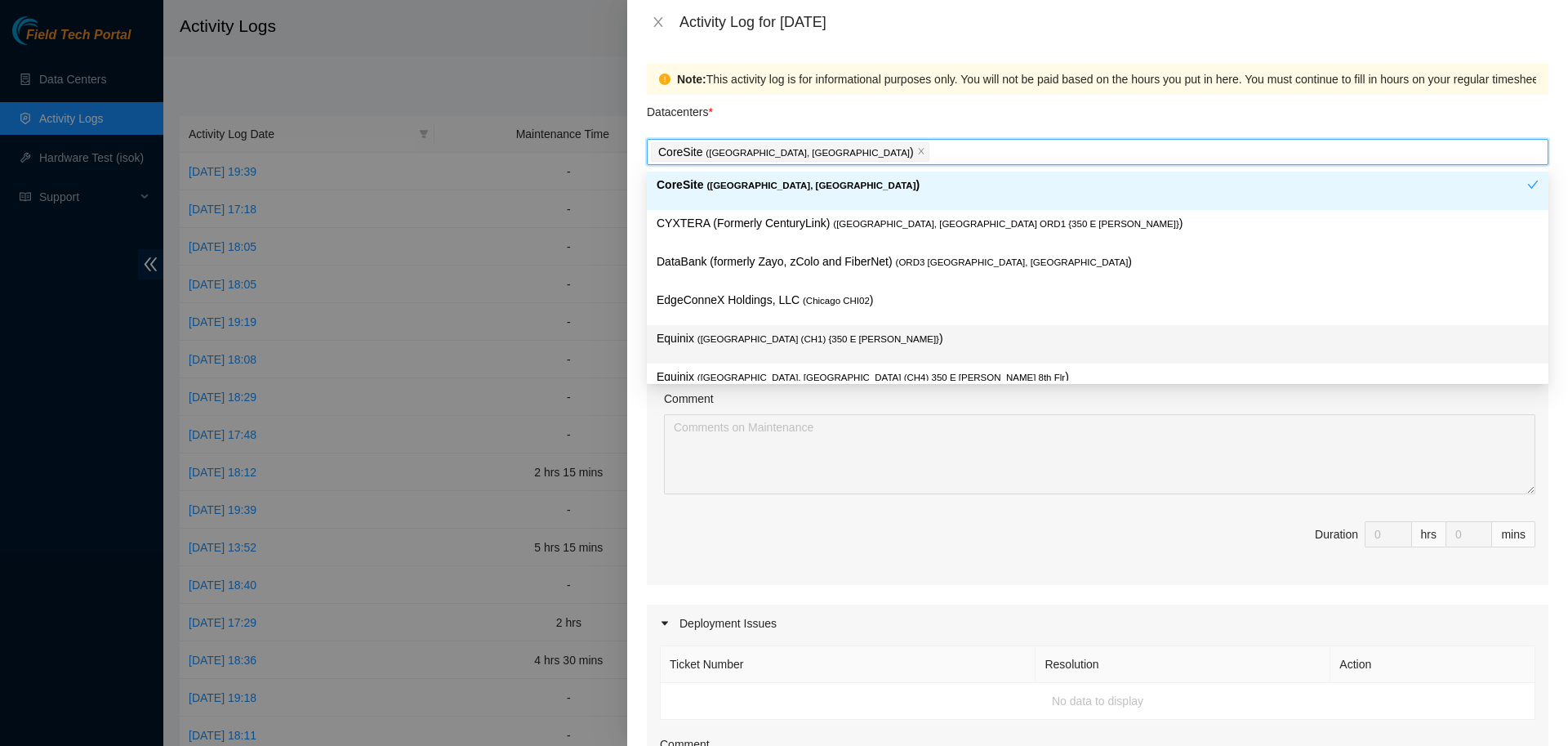
click at [719, 341] on span "( [GEOGRAPHIC_DATA] (CH1) {350 E [PERSON_NAME]}" at bounding box center [818, 339] width 242 height 10
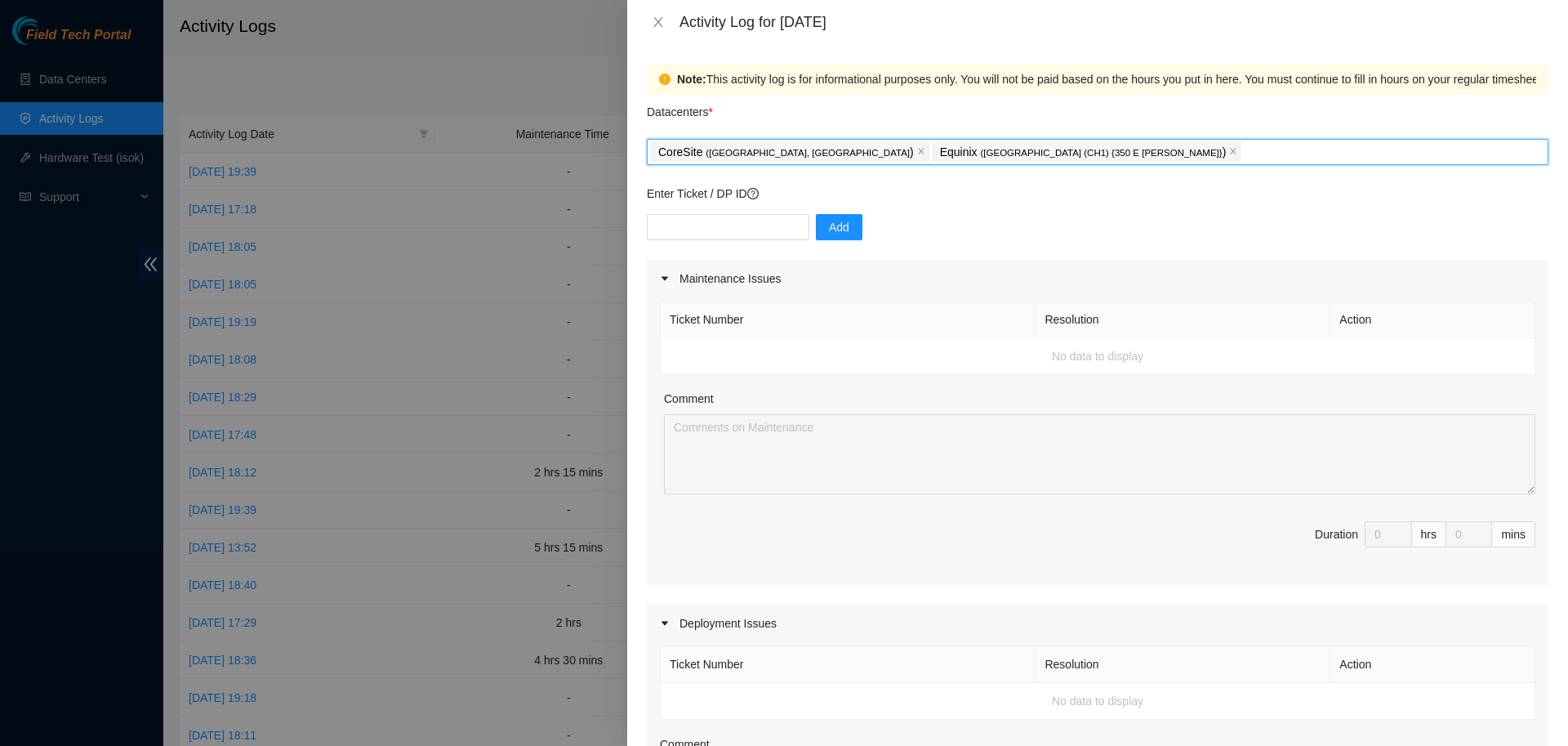
click at [998, 78] on div "Note: This activity log is for informational purposes only. You will not be pai…" at bounding box center [1184, 79] width 1015 height 18
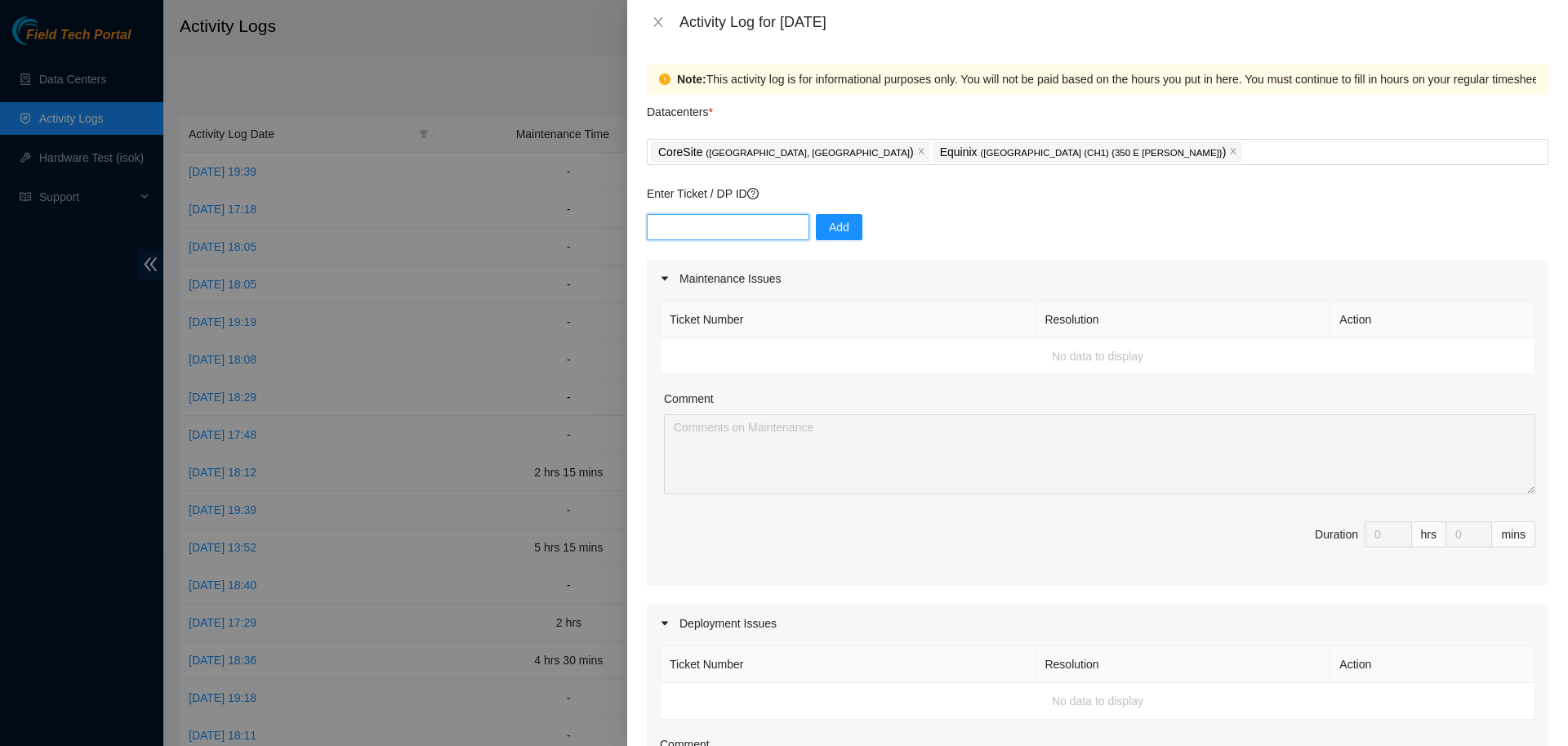
click at [716, 237] on input "text" at bounding box center [728, 227] width 162 height 26
type input "DP78350"
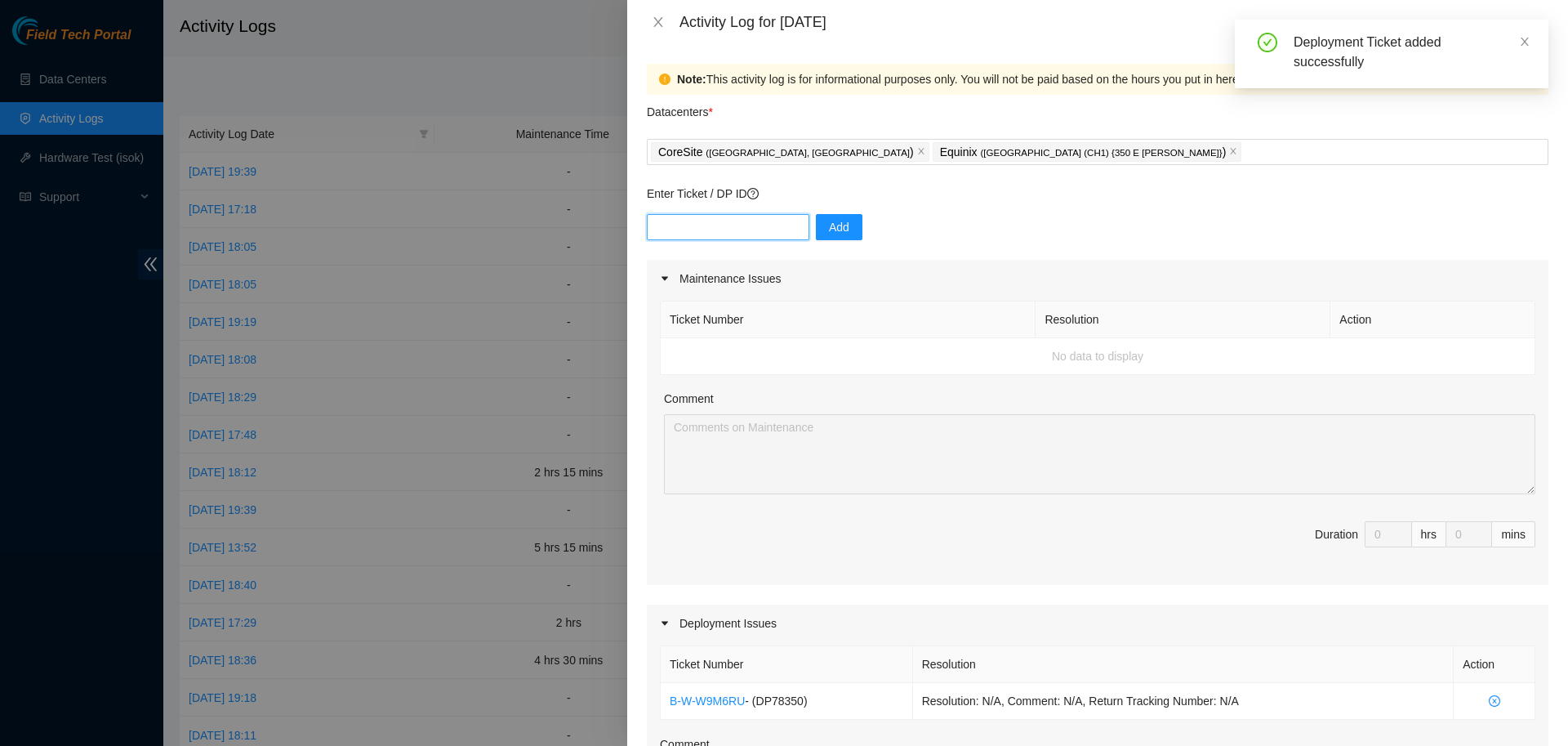
click at [684, 219] on input "text" at bounding box center [728, 227] width 162 height 26
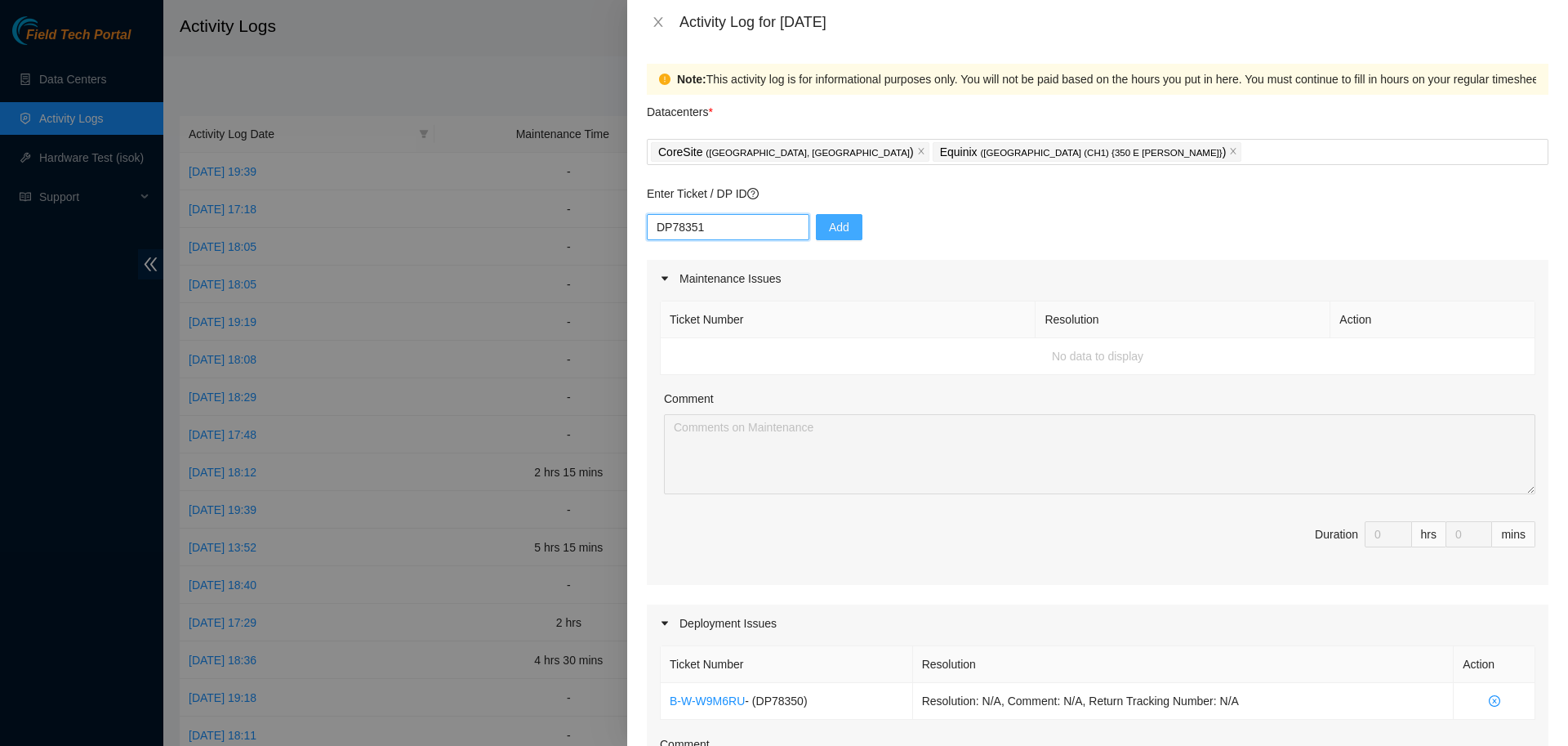
type input "DP78351"
click at [833, 224] on span "Add" at bounding box center [839, 227] width 20 height 18
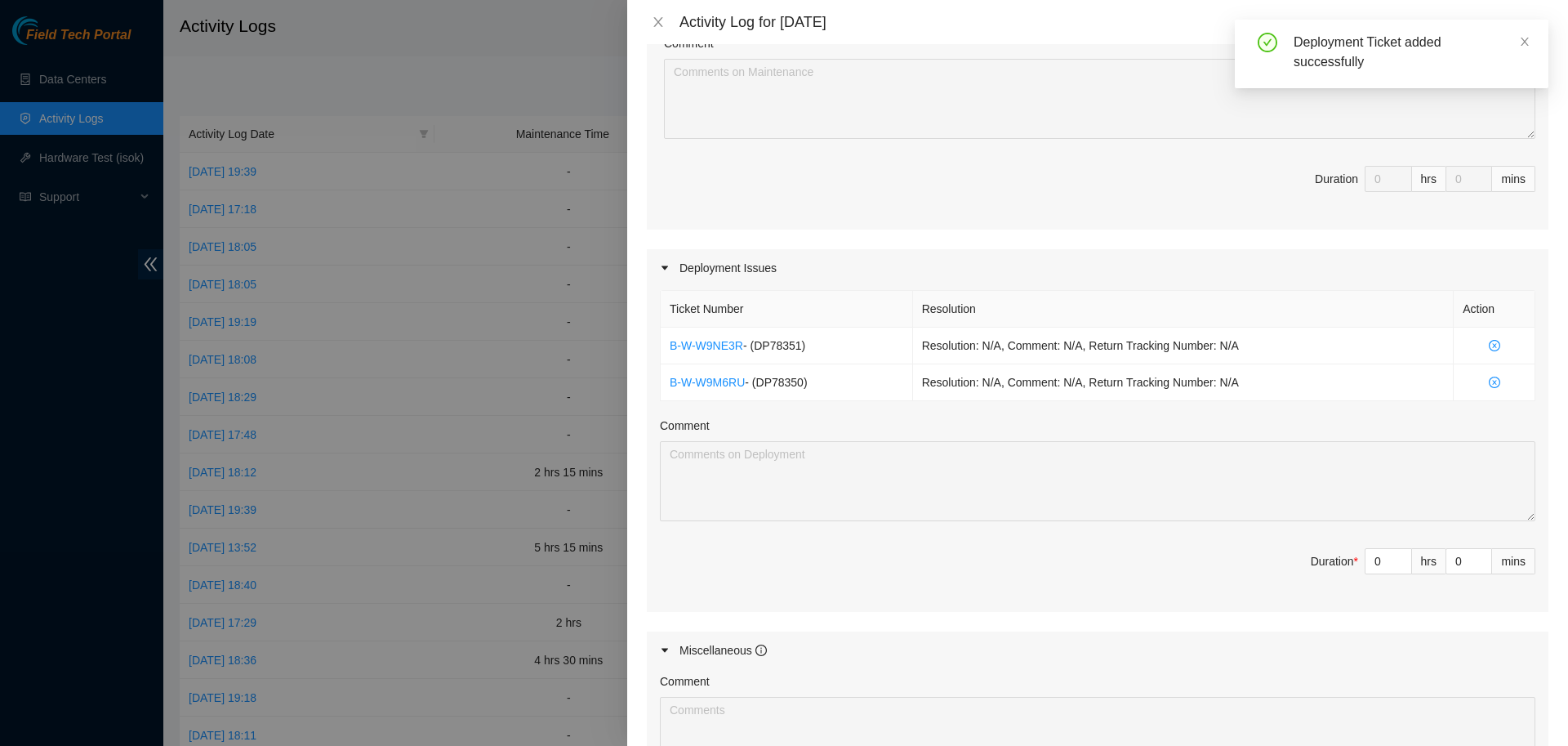
scroll to position [373, 0]
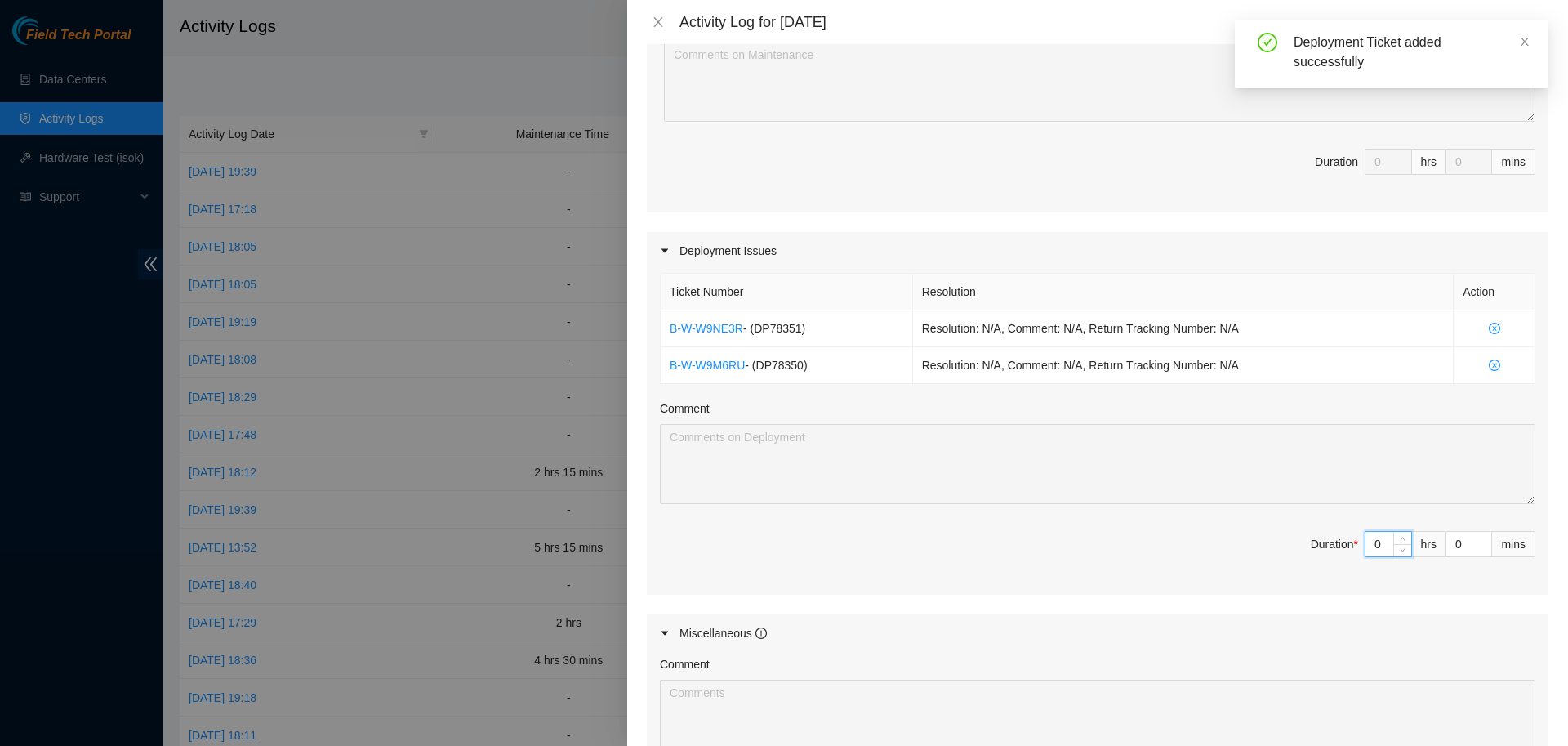
drag, startPoint x: 1384, startPoint y: 546, endPoint x: 1368, endPoint y: 544, distance: 16.1
click at [1368, 544] on input "0" at bounding box center [1388, 544] width 46 height 24
type input "8"
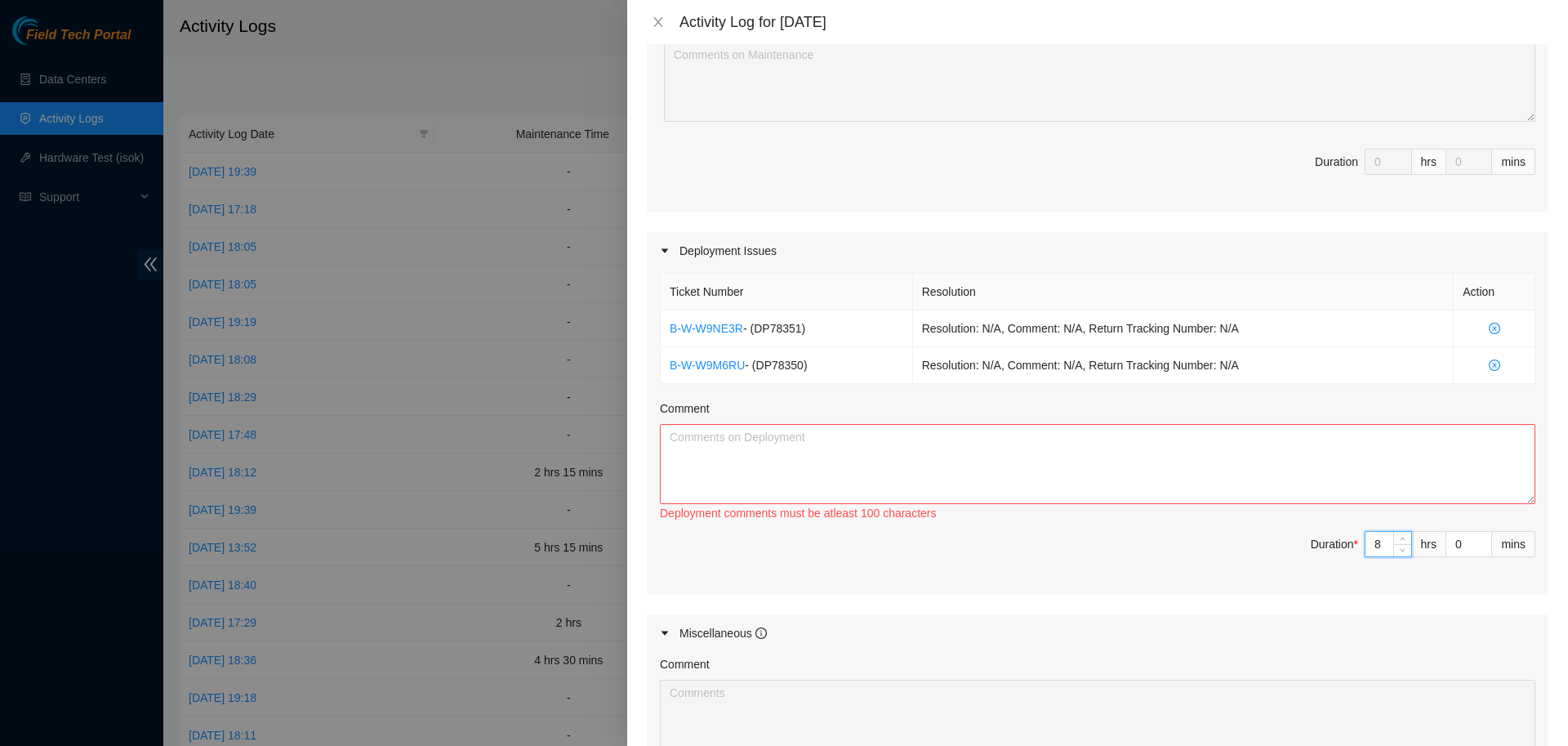
type input "8"
type input "3"
type input "30"
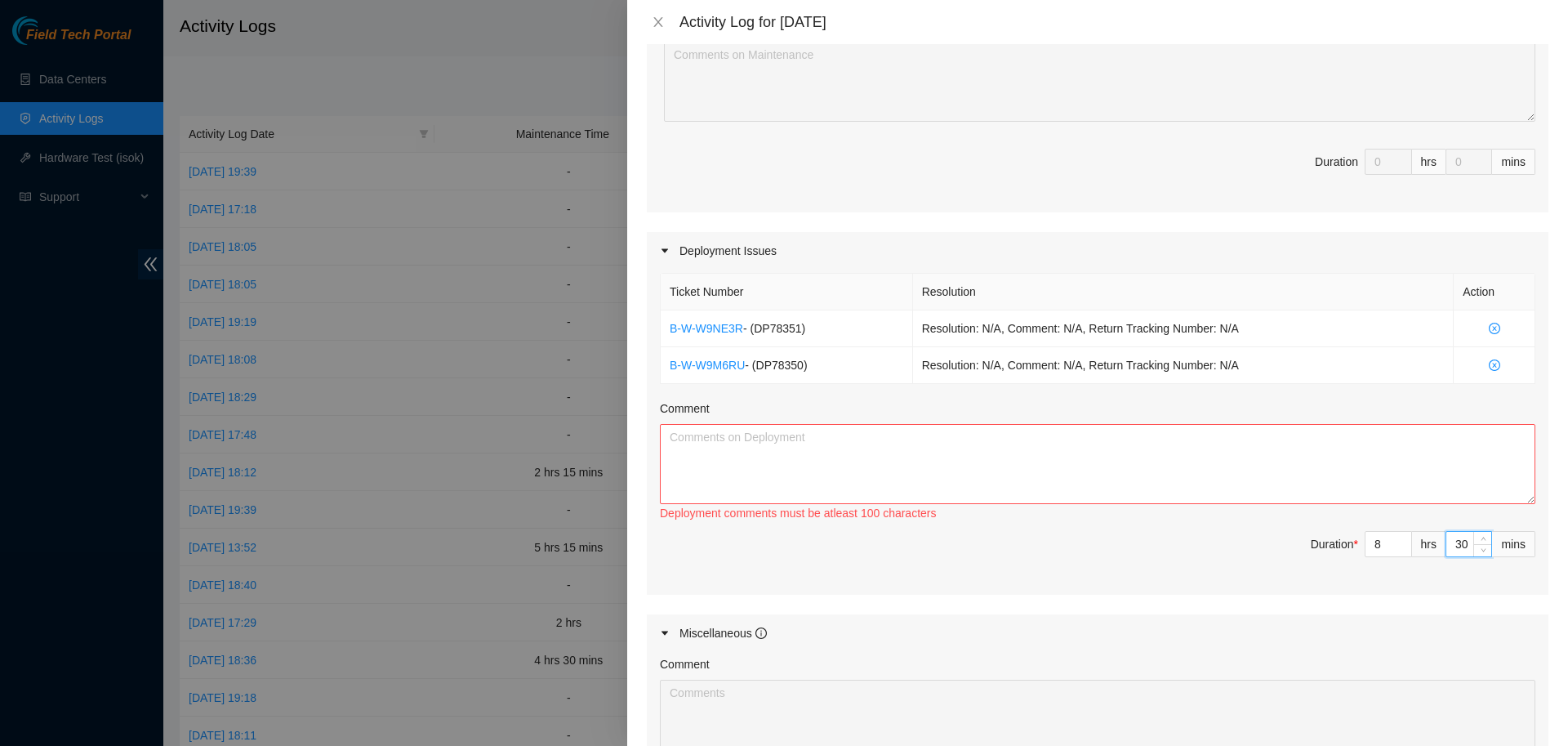
type input "30"
click at [1097, 464] on textarea "Comment" at bounding box center [1098, 465] width 875 height 80
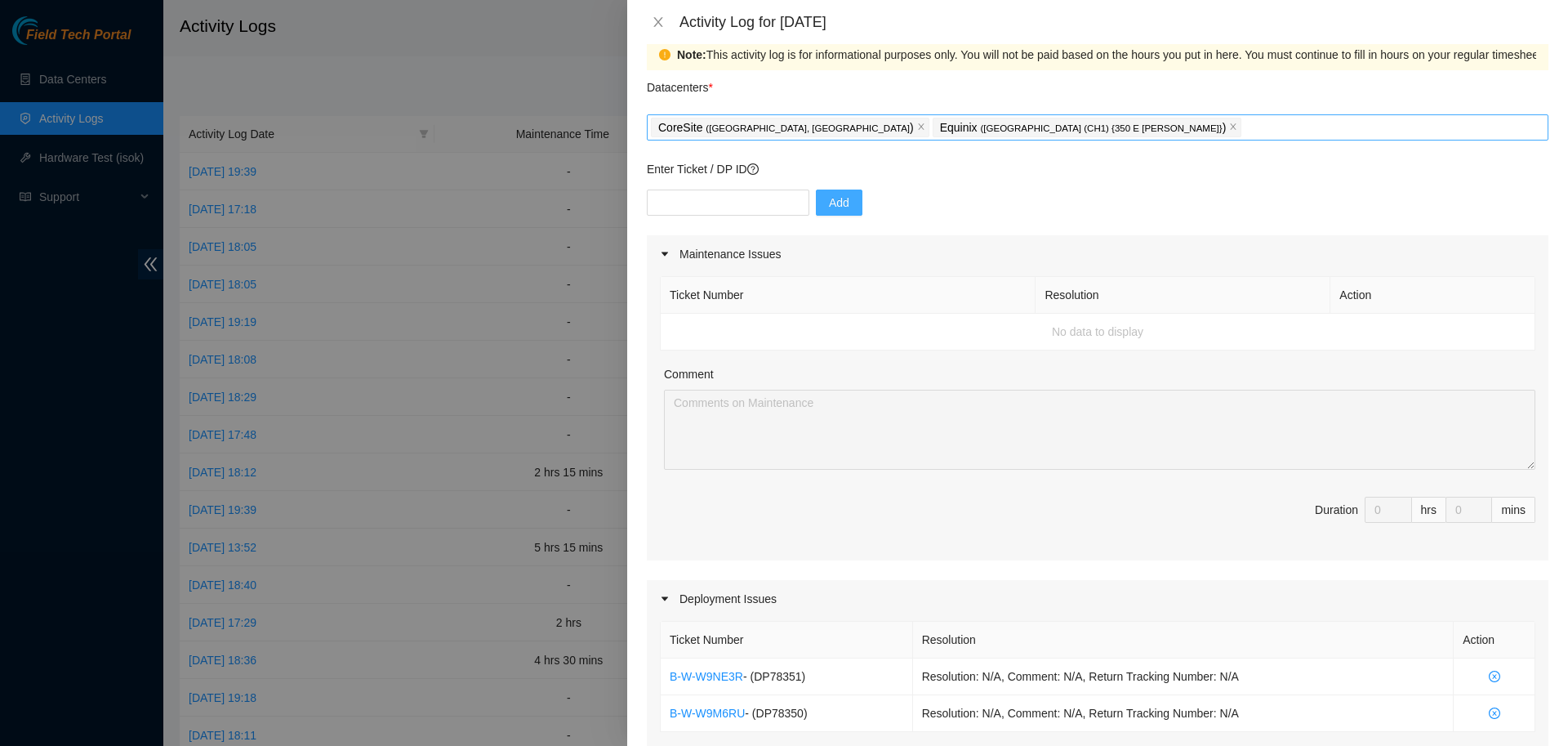
scroll to position [0, 0]
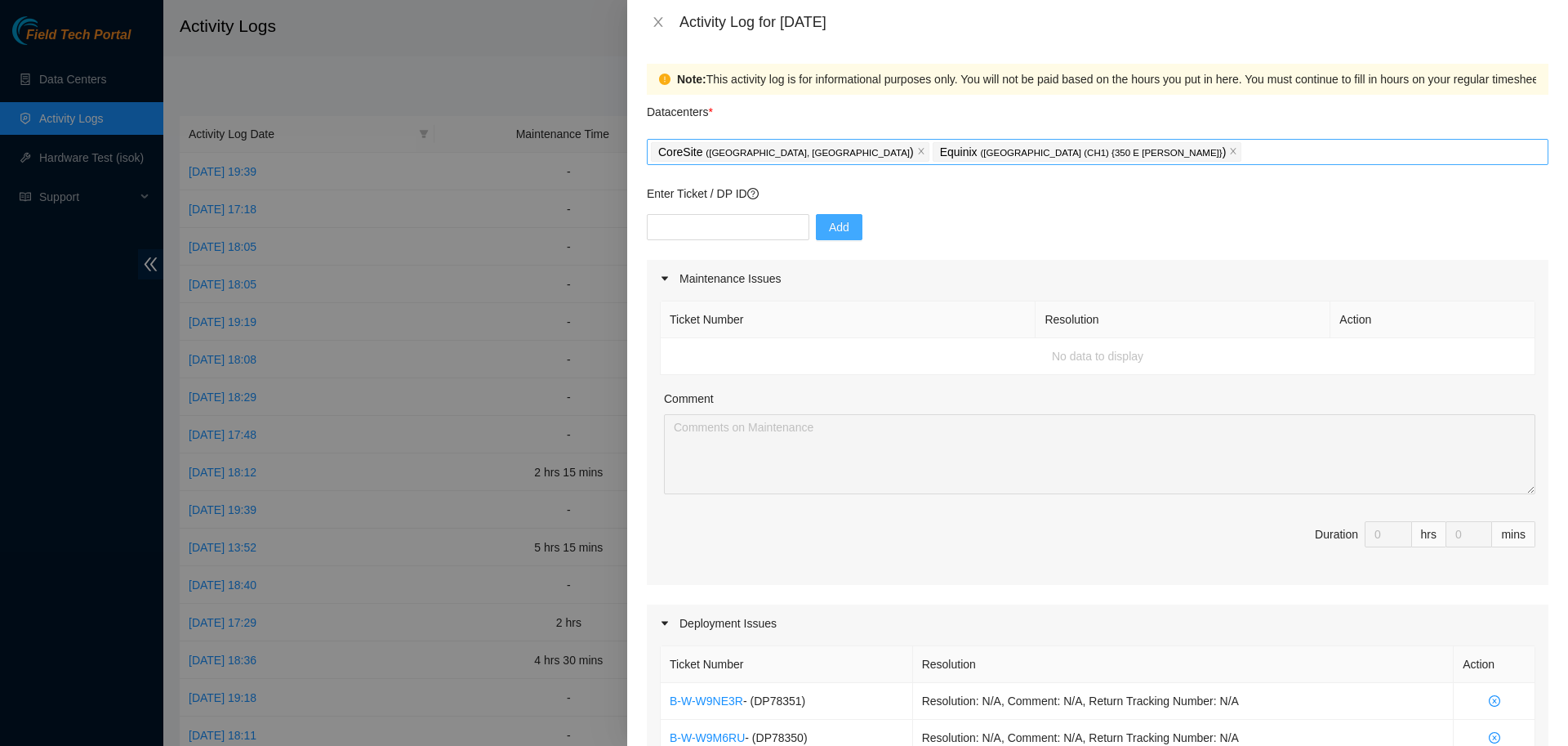
click at [1016, 150] on div "CoreSite ( [GEOGRAPHIC_DATA], [GEOGRAPHIC_DATA] ) Equinix ( [GEOGRAPHIC_DATA] (…" at bounding box center [1098, 152] width 894 height 23
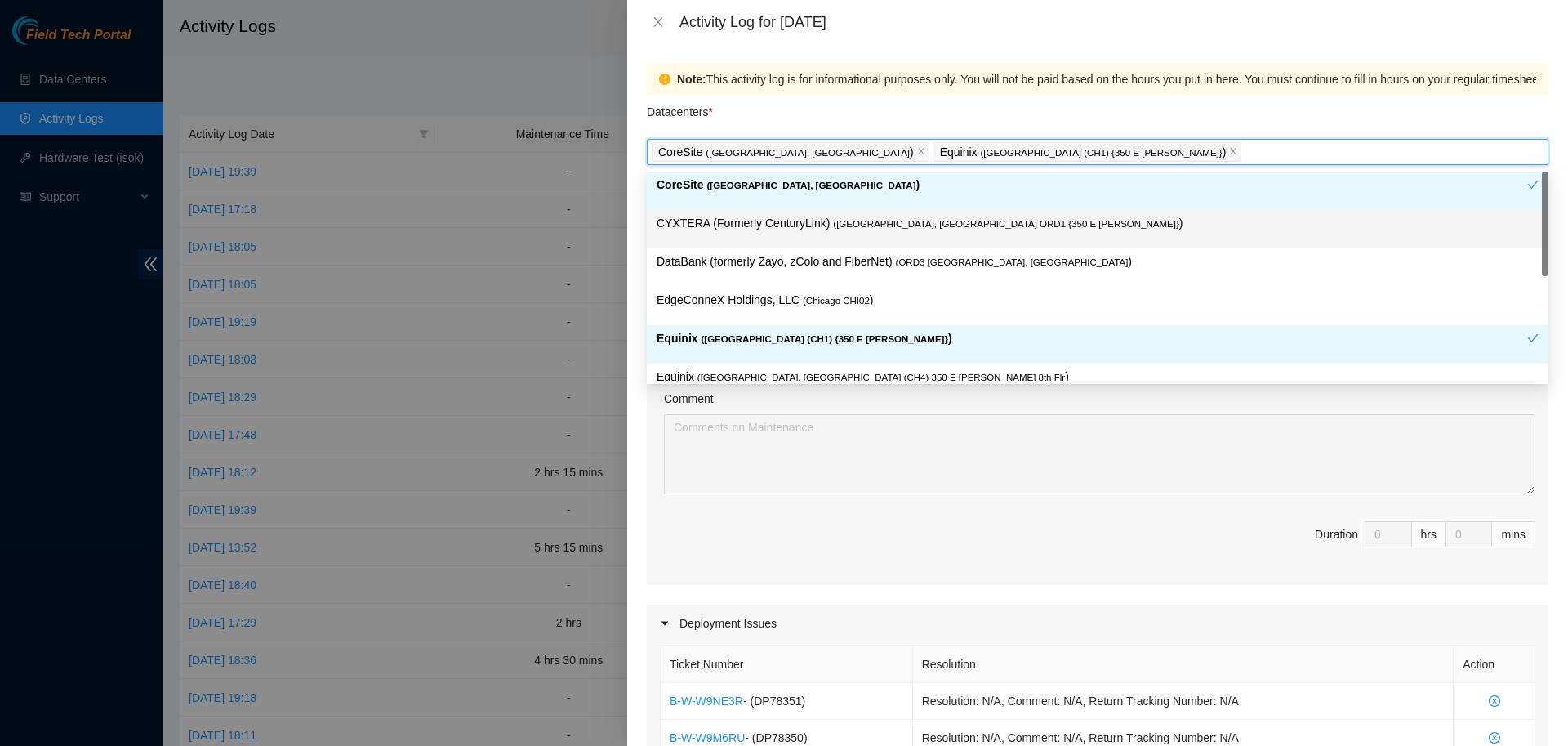
click at [748, 224] on p "CYXTERA (Formerly CenturyLink) ( [GEOGRAPHIC_DATA], [GEOGRAPHIC_DATA] ORD1 {350…" at bounding box center [1098, 224] width 882 height 18
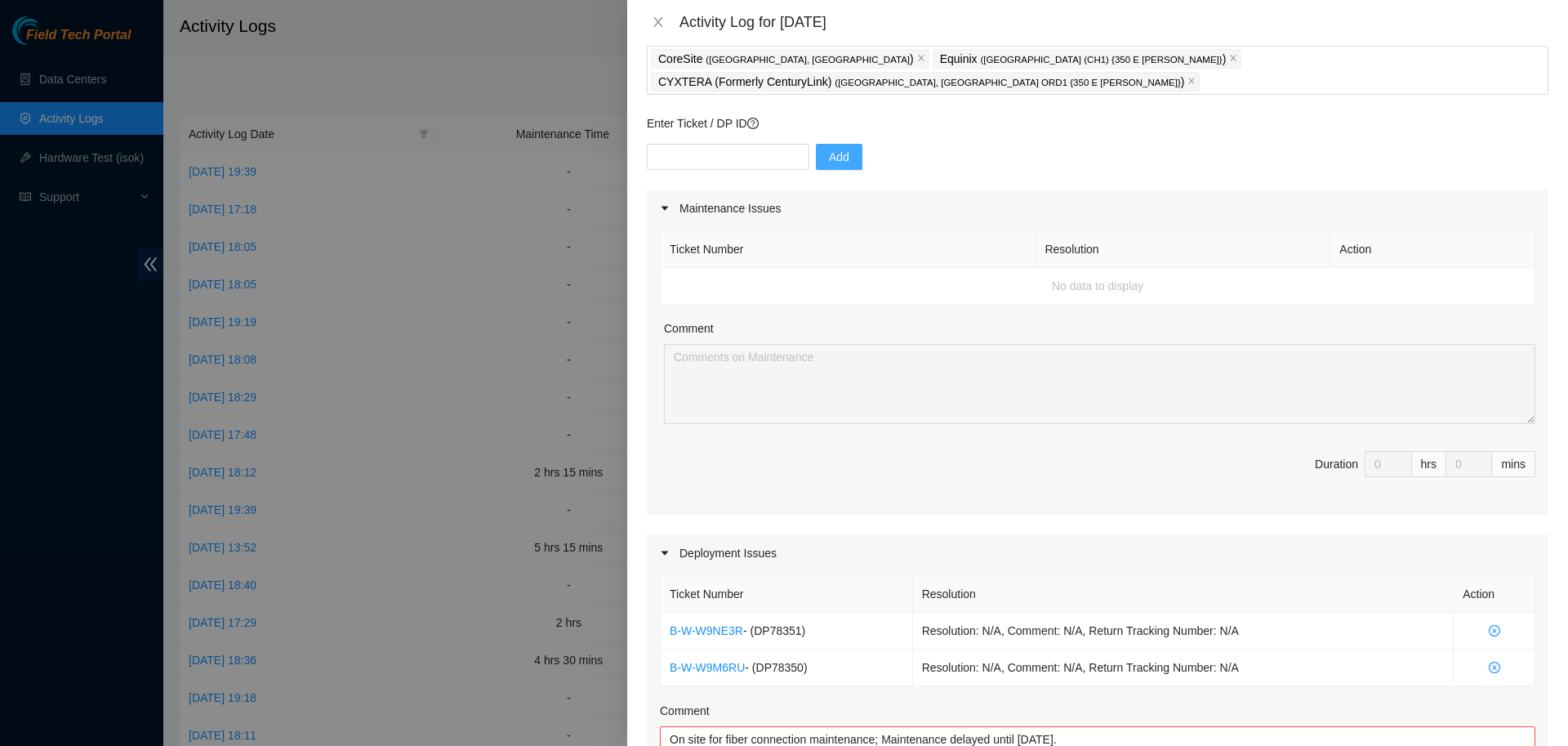
scroll to position [373, 0]
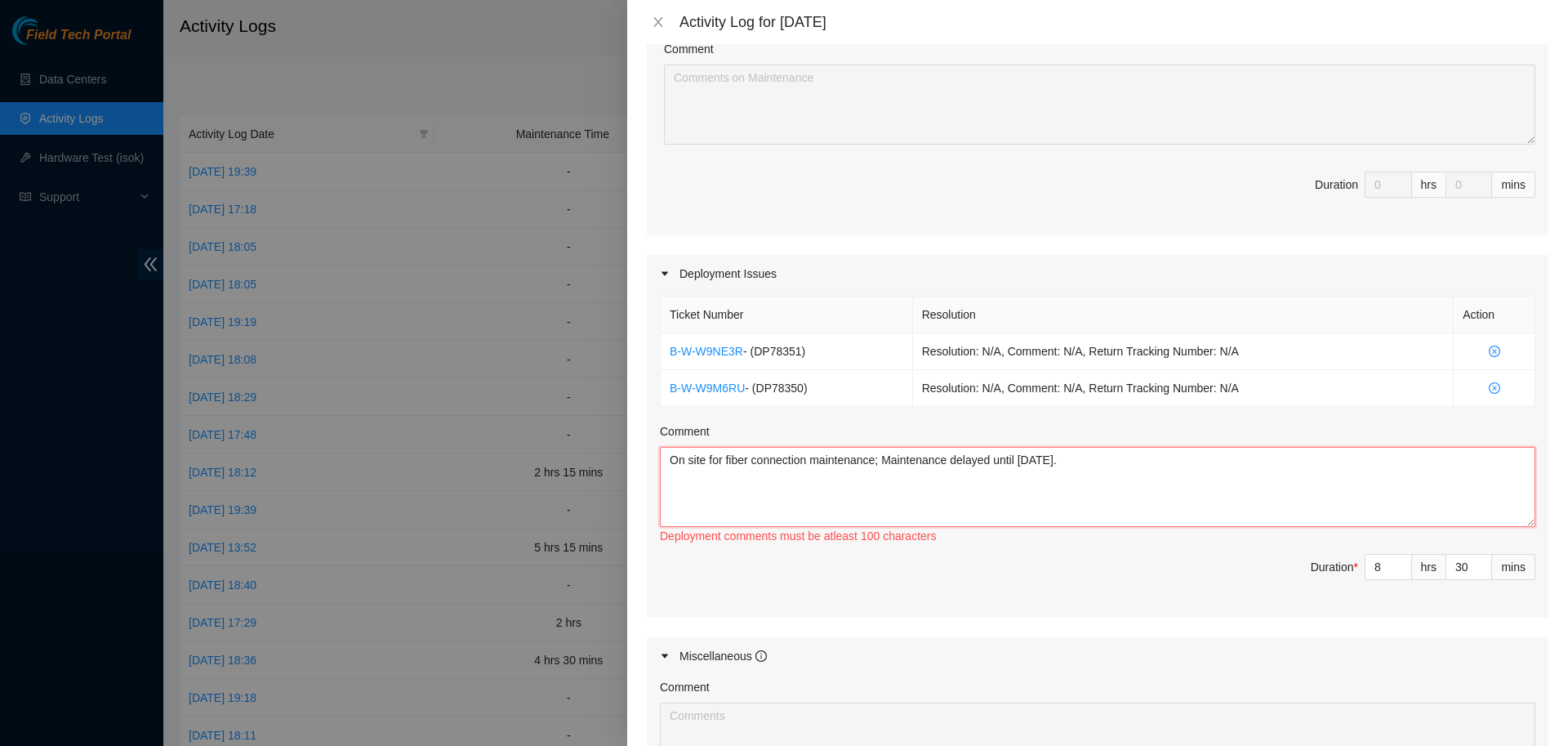
click at [1126, 447] on textarea "On site for fiber connection maintenance; Maintenance delayed until [DATE]." at bounding box center [1098, 487] width 875 height 80
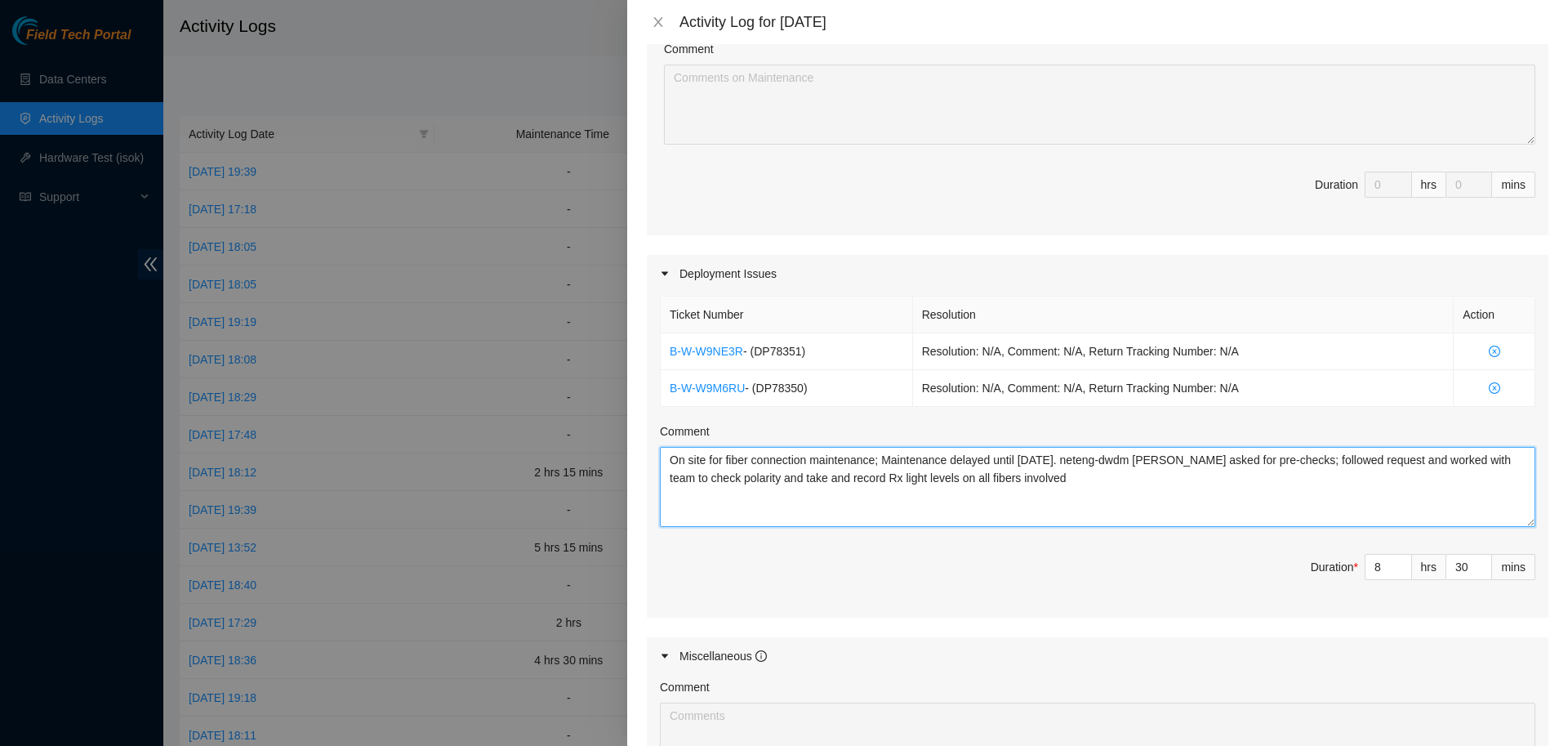
click at [1053, 459] on textarea "On site for fiber connection maintenance; Maintenance delayed until [DATE]. net…" at bounding box center [1098, 487] width 875 height 80
click at [1058, 458] on textarea "On site for fiber connection maintenance; Maintenance delayed until [DATE]. net…" at bounding box center [1098, 487] width 875 height 80
click at [1109, 455] on textarea "On site for fiber connection maintenance; Maintenance delayed until [DATE]. net…" at bounding box center [1098, 487] width 875 height 80
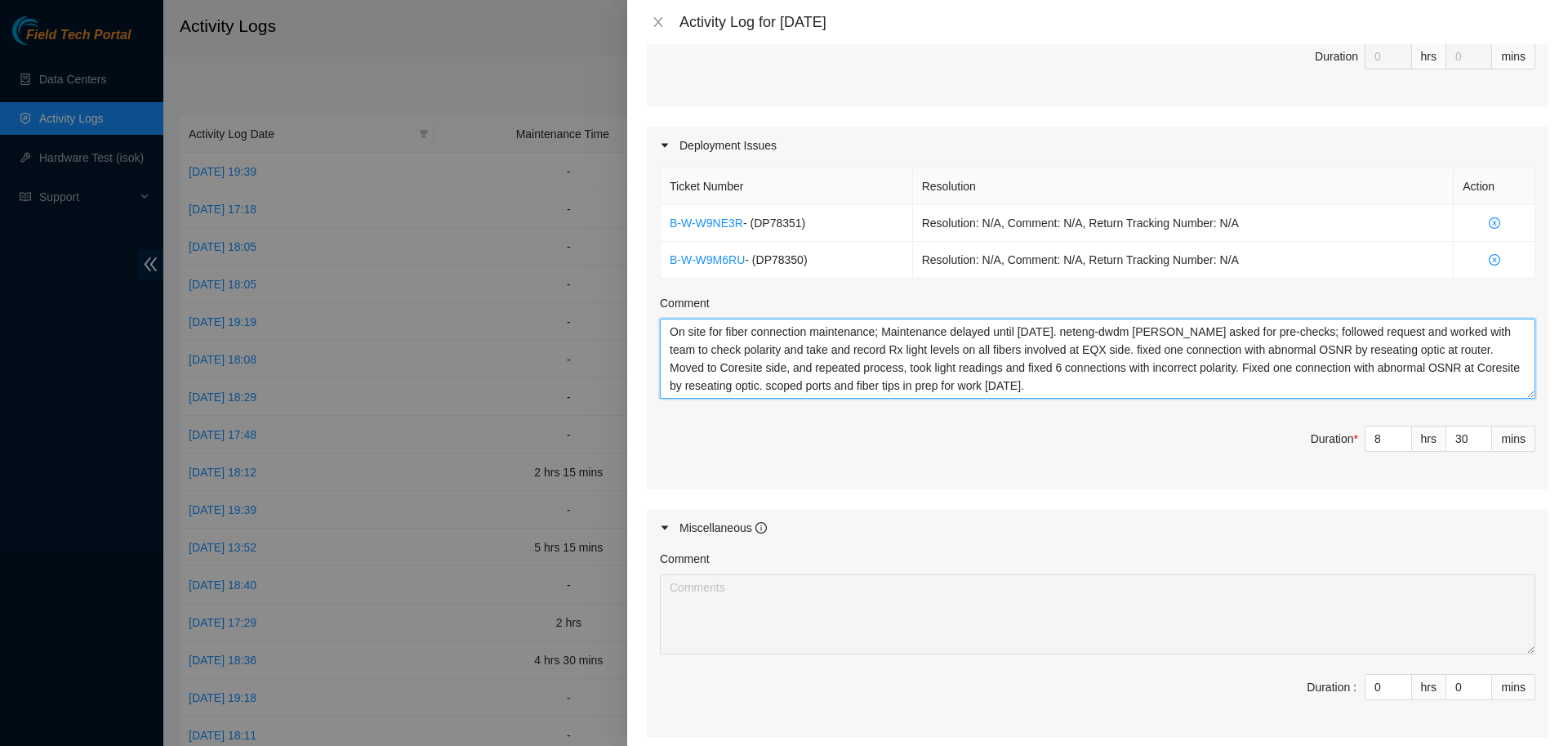
scroll to position [647, 0]
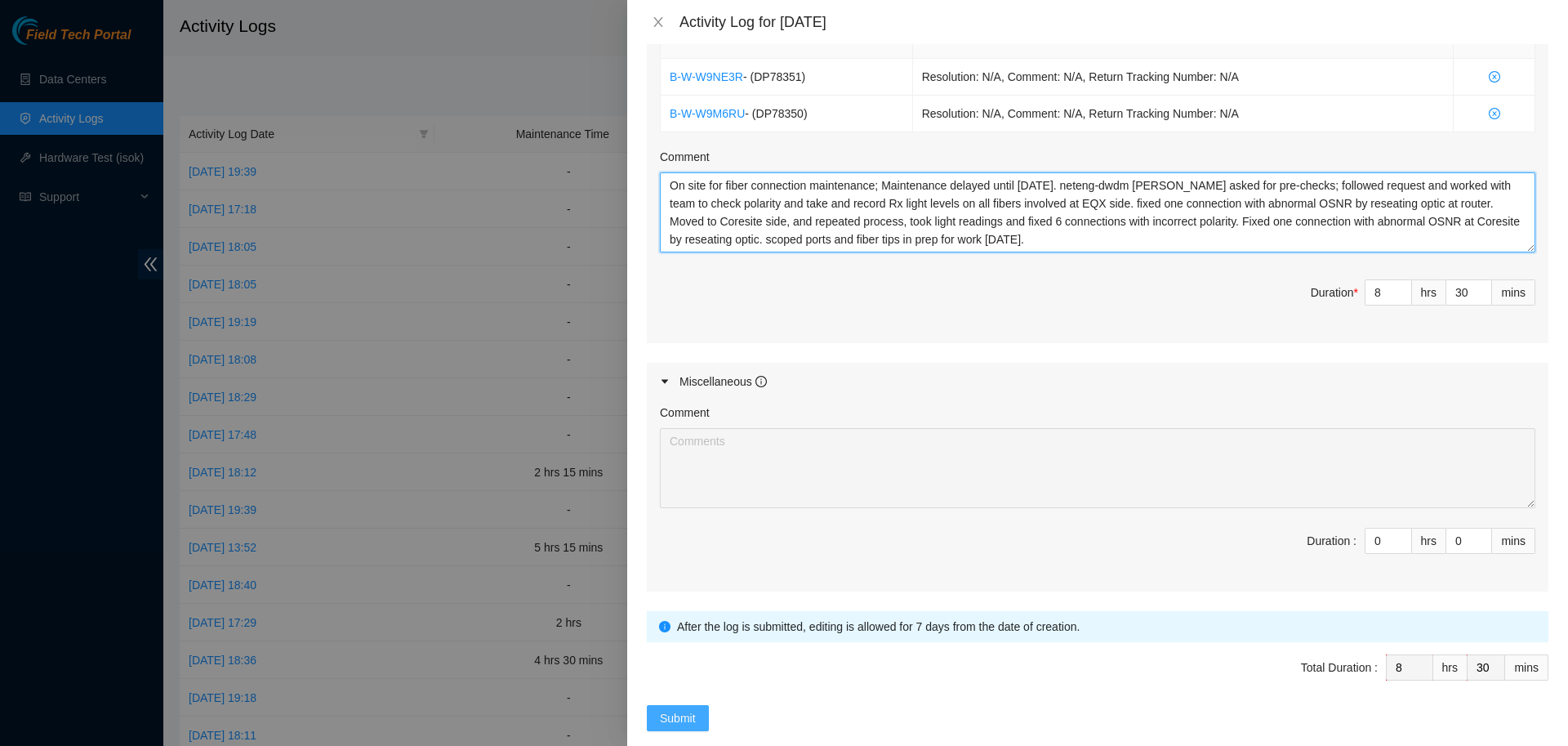
type textarea "On site for fiber connection maintenance; Maintenance delayed until [DATE]. net…"
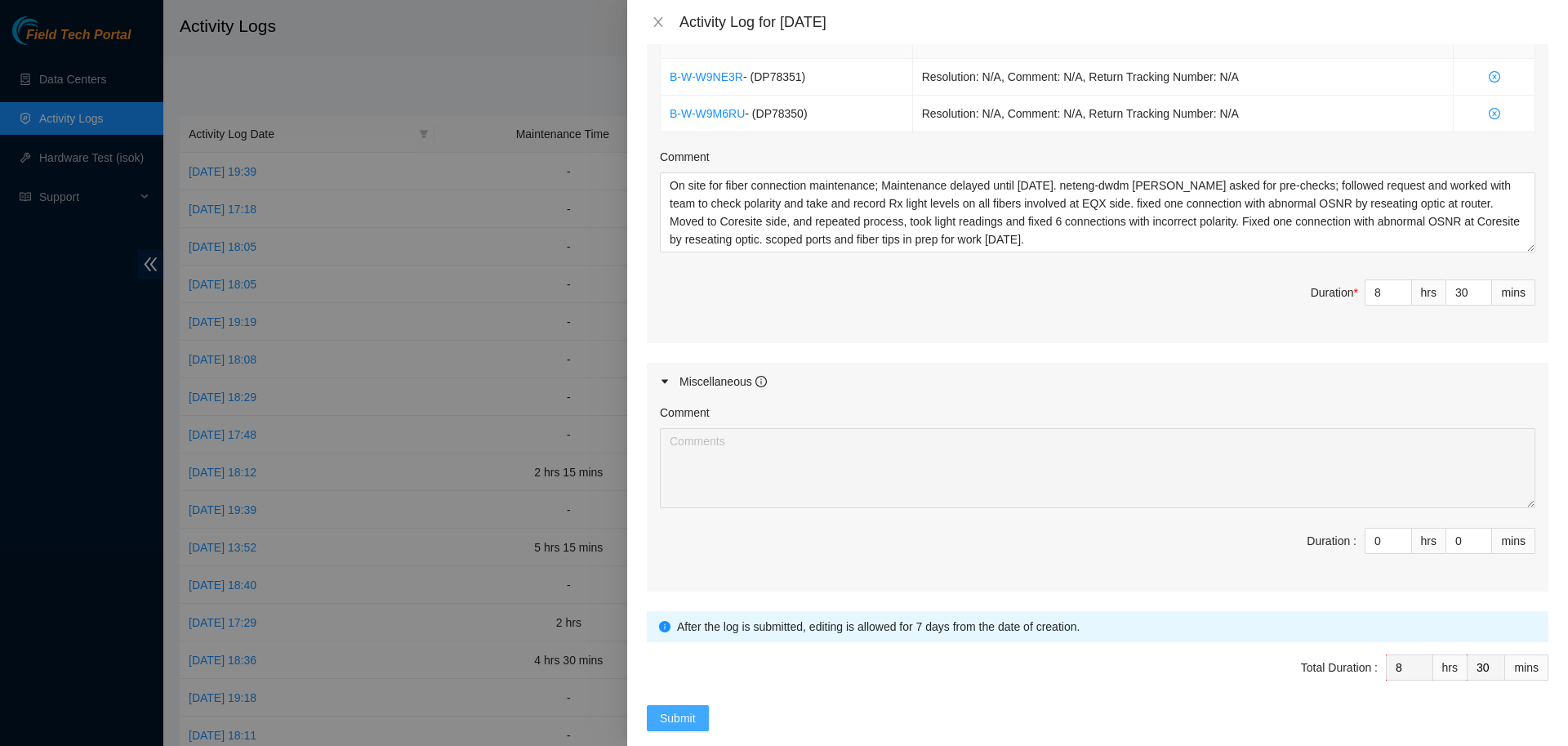
click at [668, 709] on span "Submit" at bounding box center [678, 718] width 36 height 18
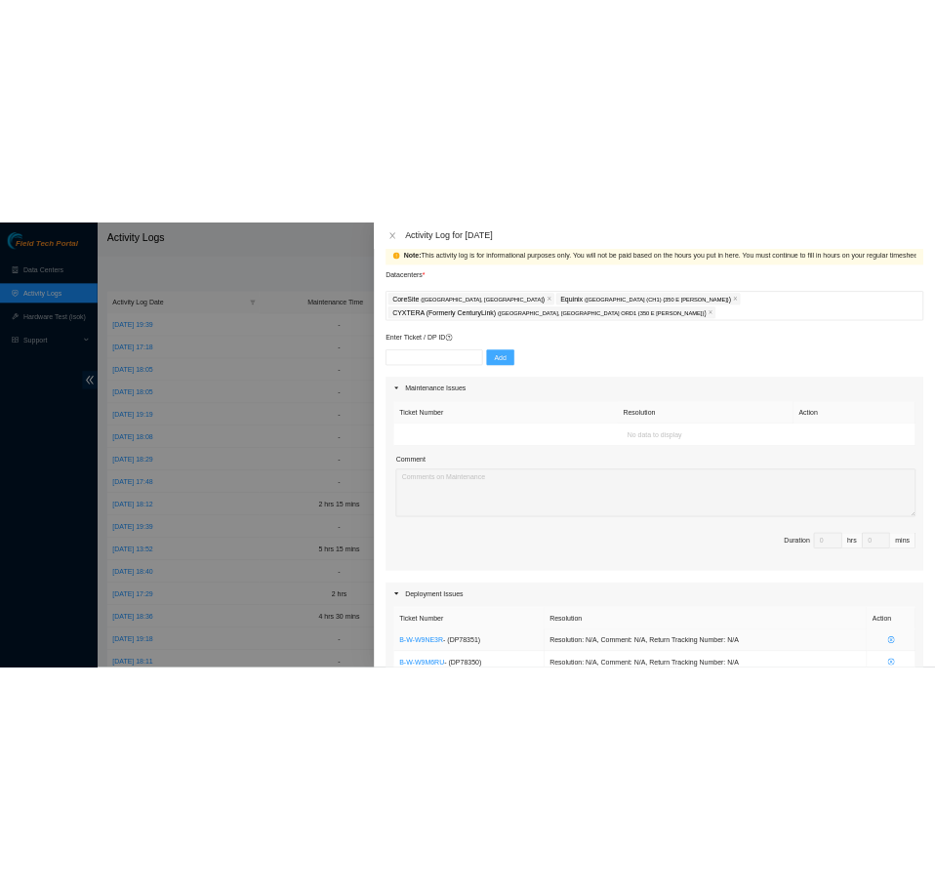
scroll to position [0, 0]
